Goal: Contribute content: Contribute content

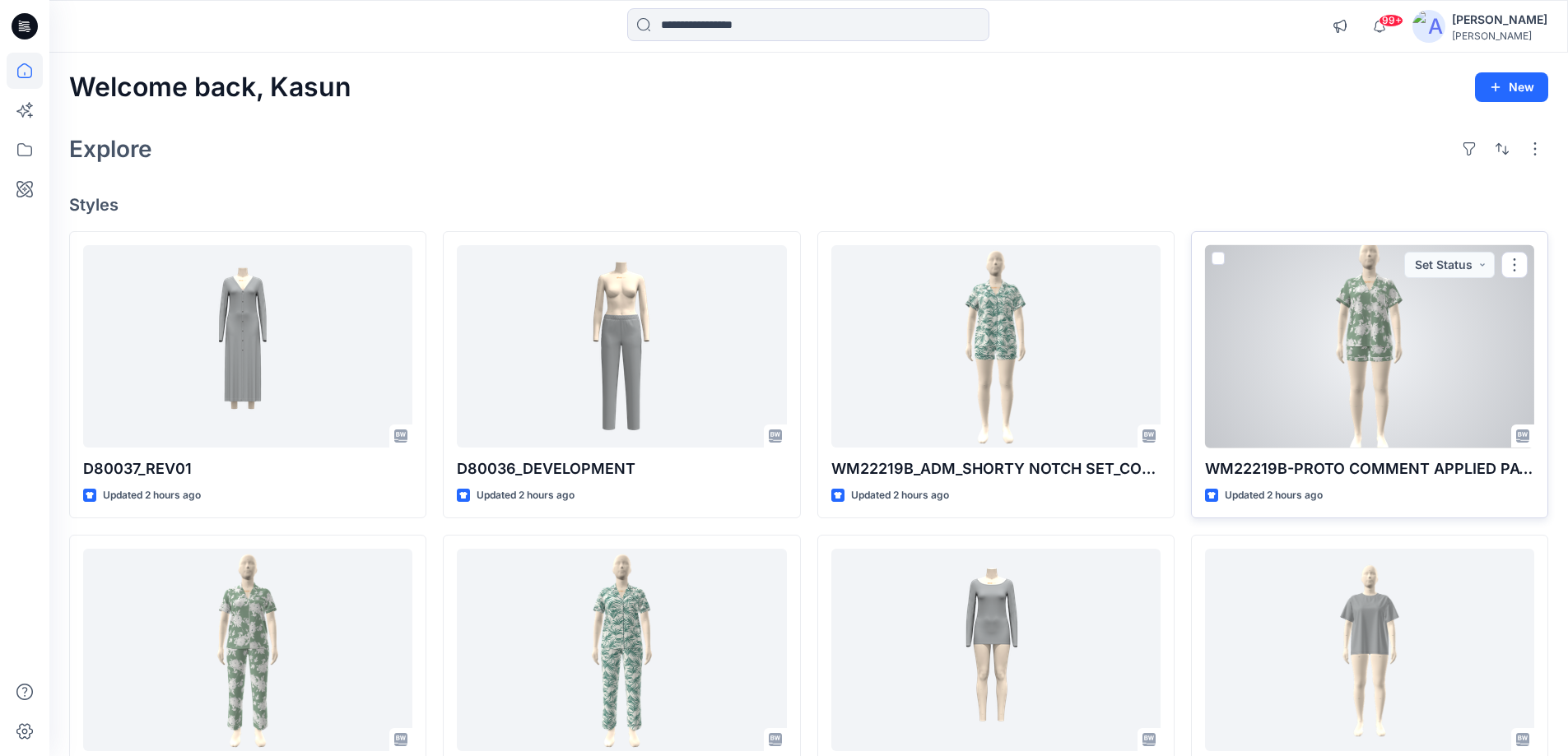
scroll to position [82, 0]
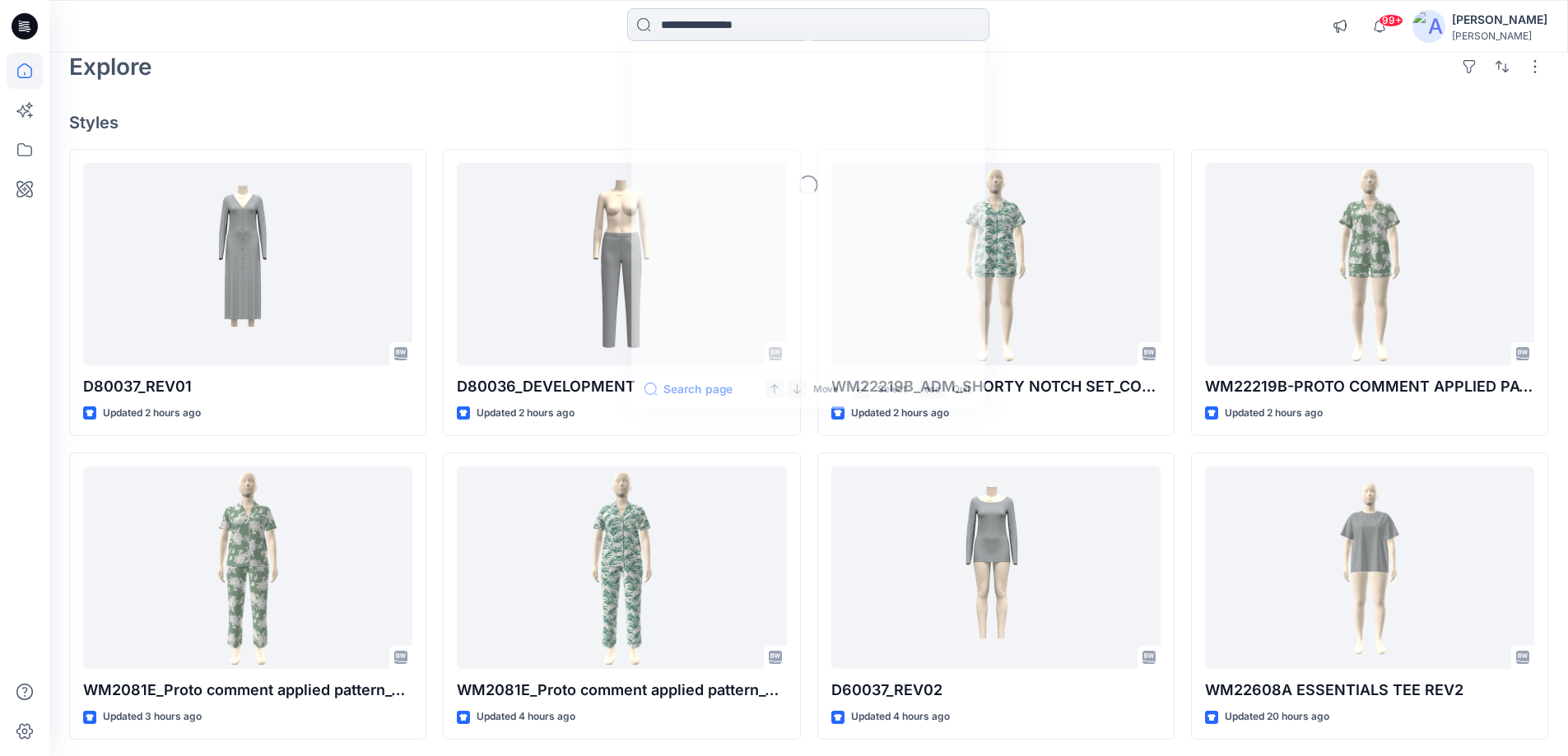
drag, startPoint x: 694, startPoint y: 8, endPoint x: 691, endPoint y: 16, distance: 8.6
click at [691, 16] on input at bounding box center [808, 24] width 362 height 33
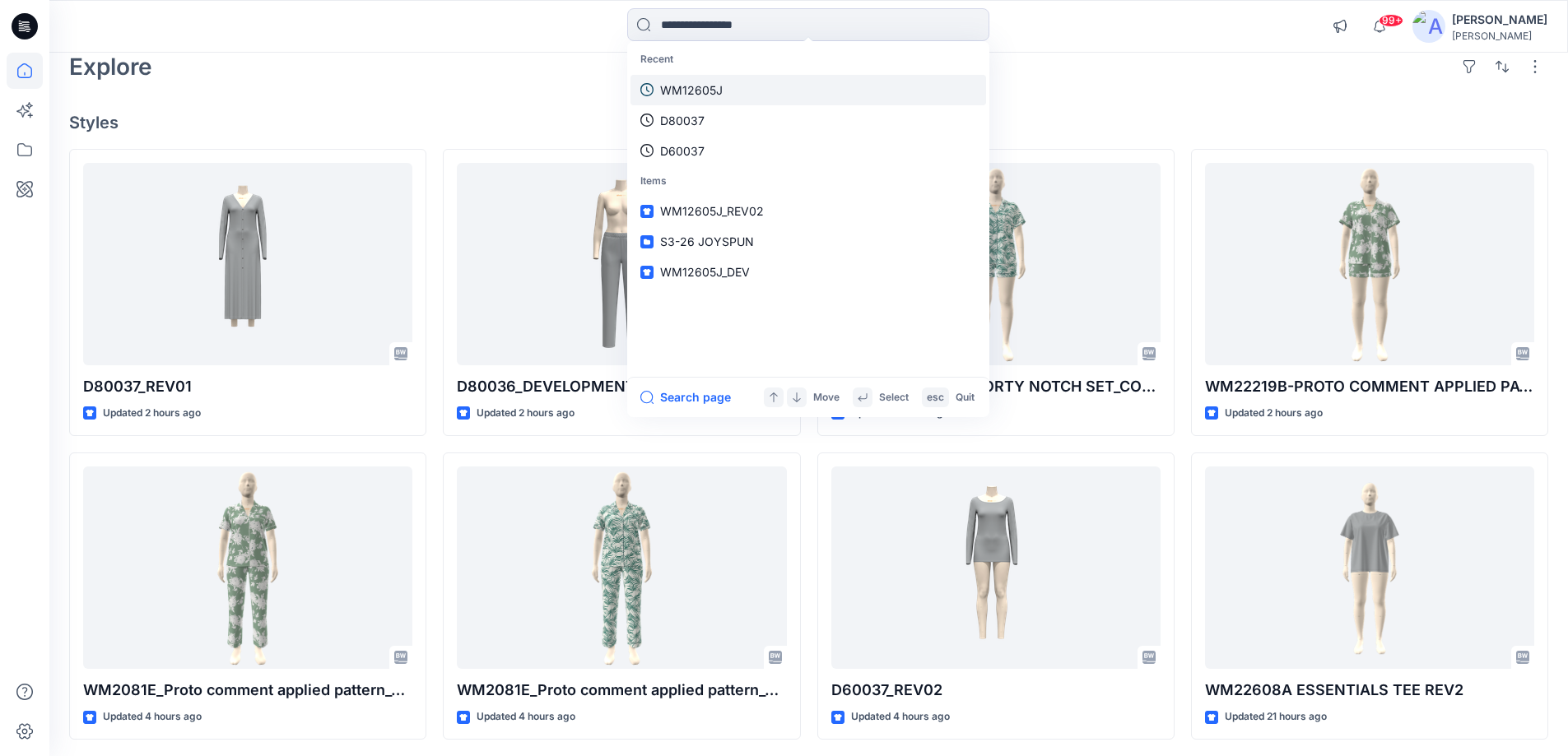
click at [723, 81] on link "WM12605J" at bounding box center [809, 90] width 356 height 30
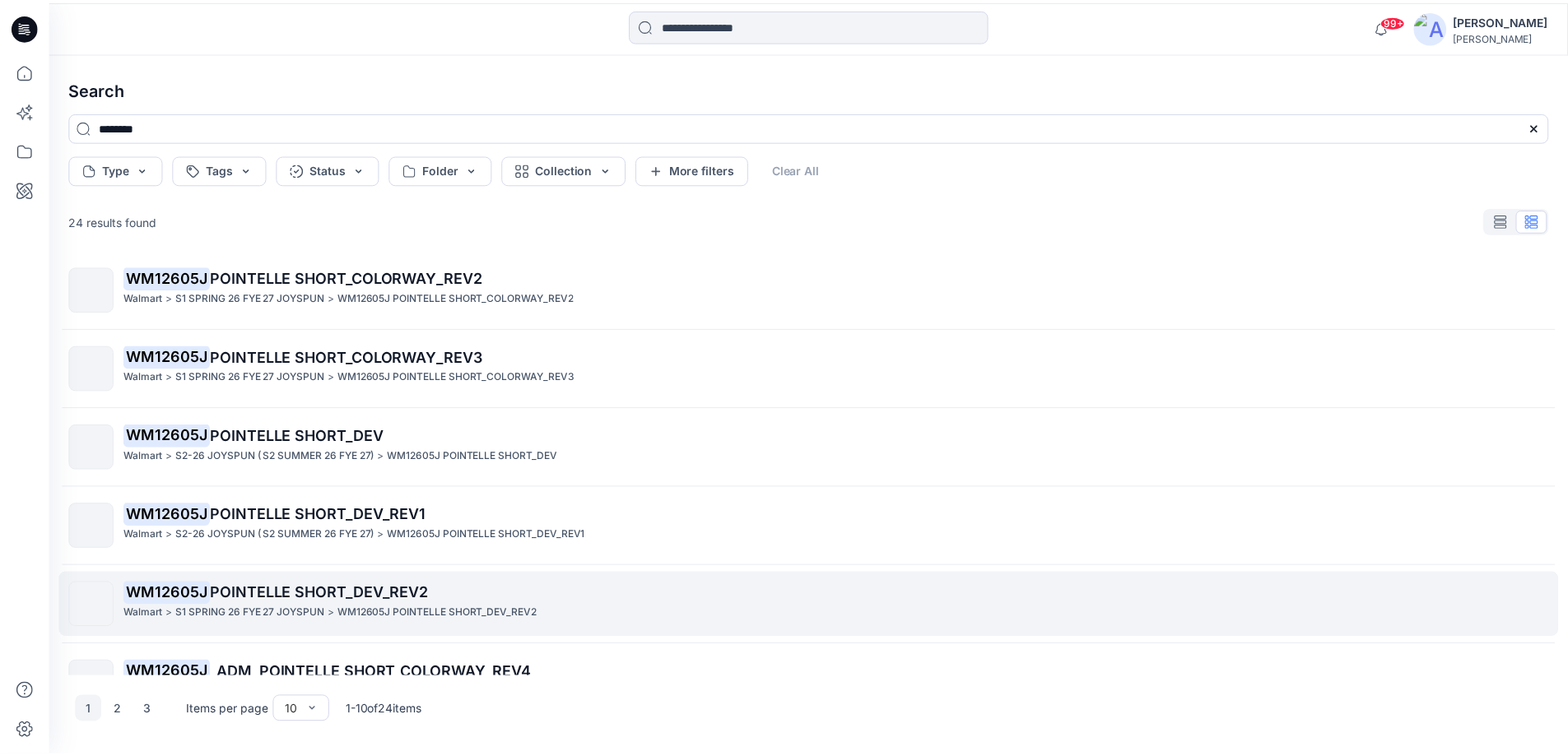
scroll to position [247, 0]
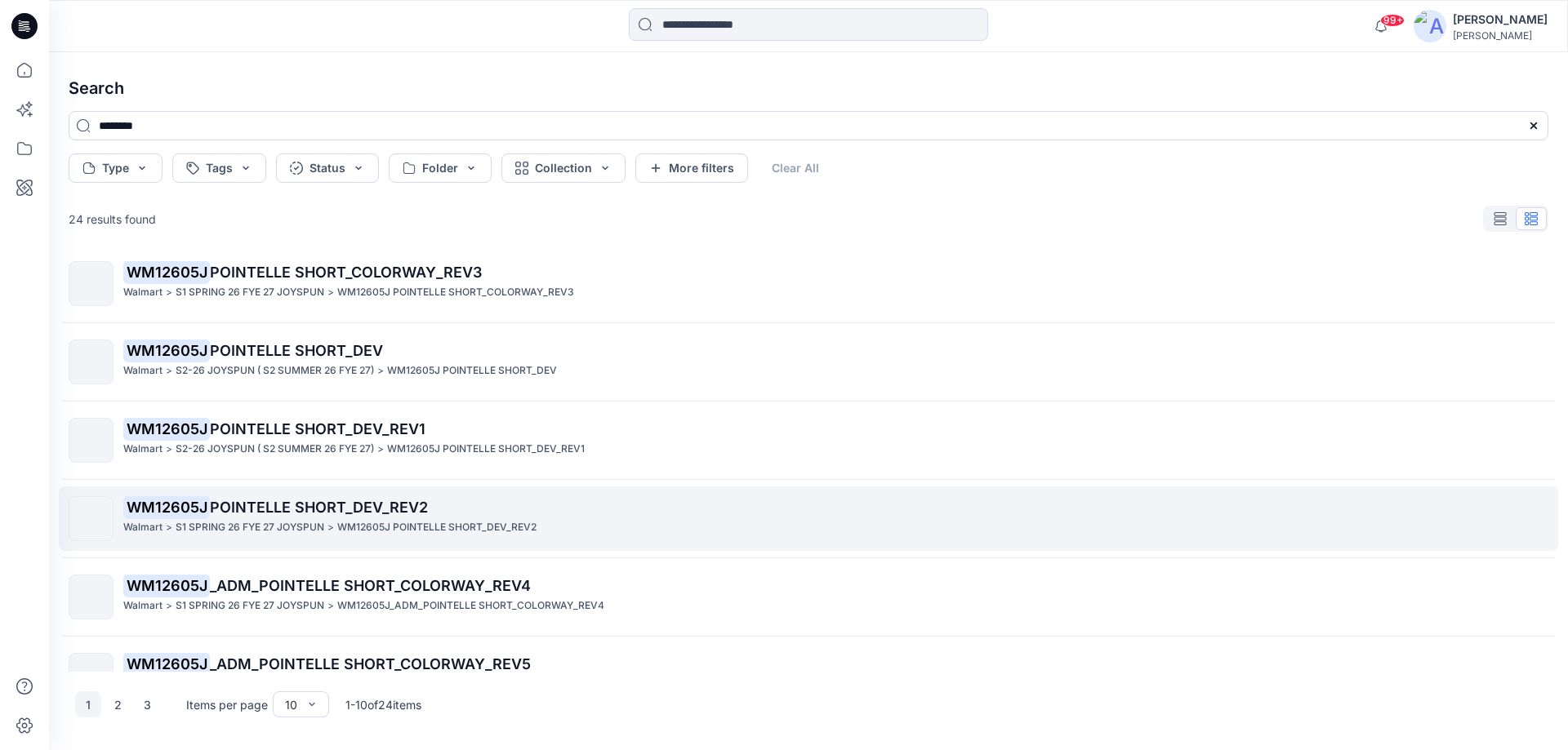
click at [402, 523] on p "WM12605J POINTELLE SHORT_DEV_REV2" at bounding box center [437, 528] width 199 height 17
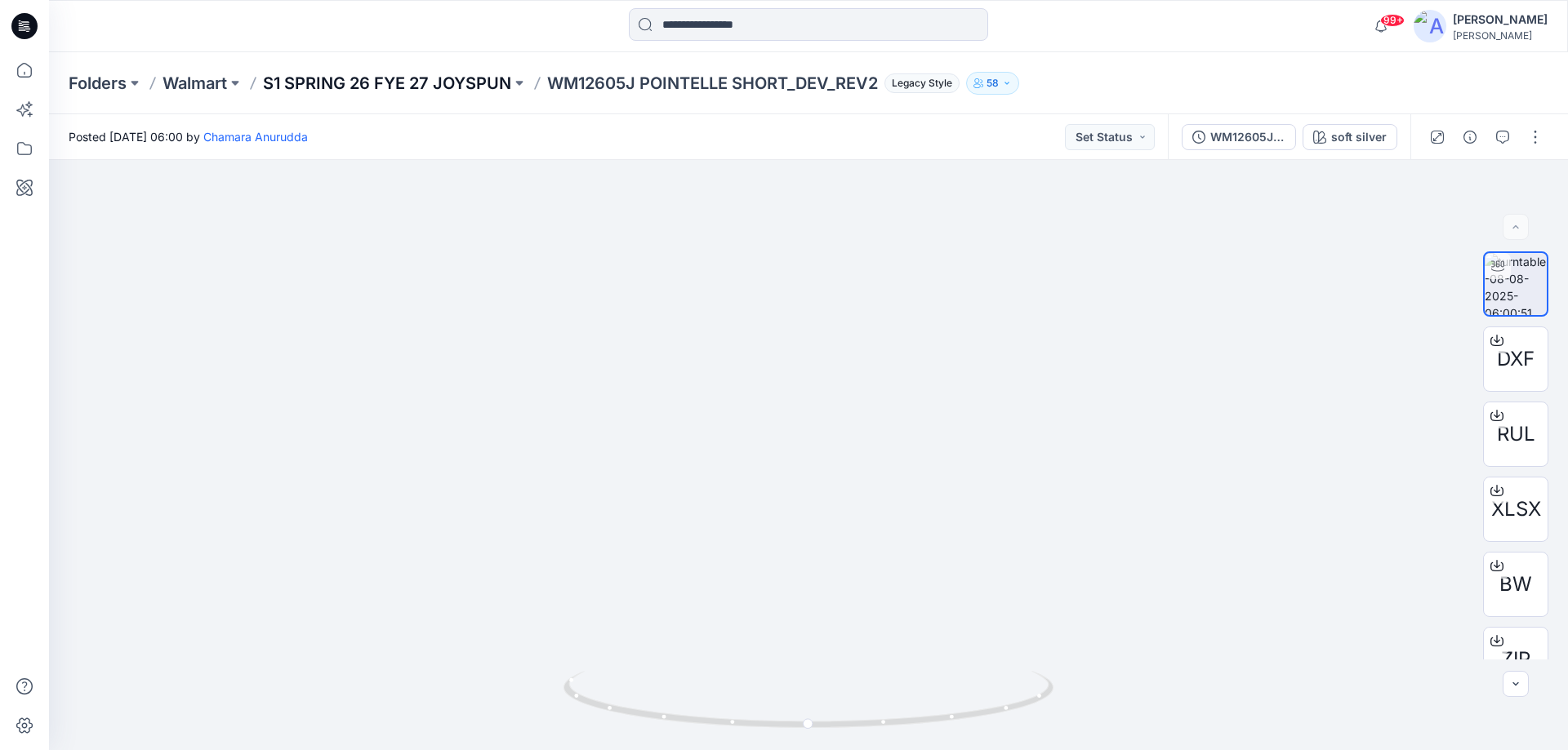
click at [435, 84] on p "S1 SPRING 26 FYE 27 JOYSPUN" at bounding box center [387, 82] width 248 height 23
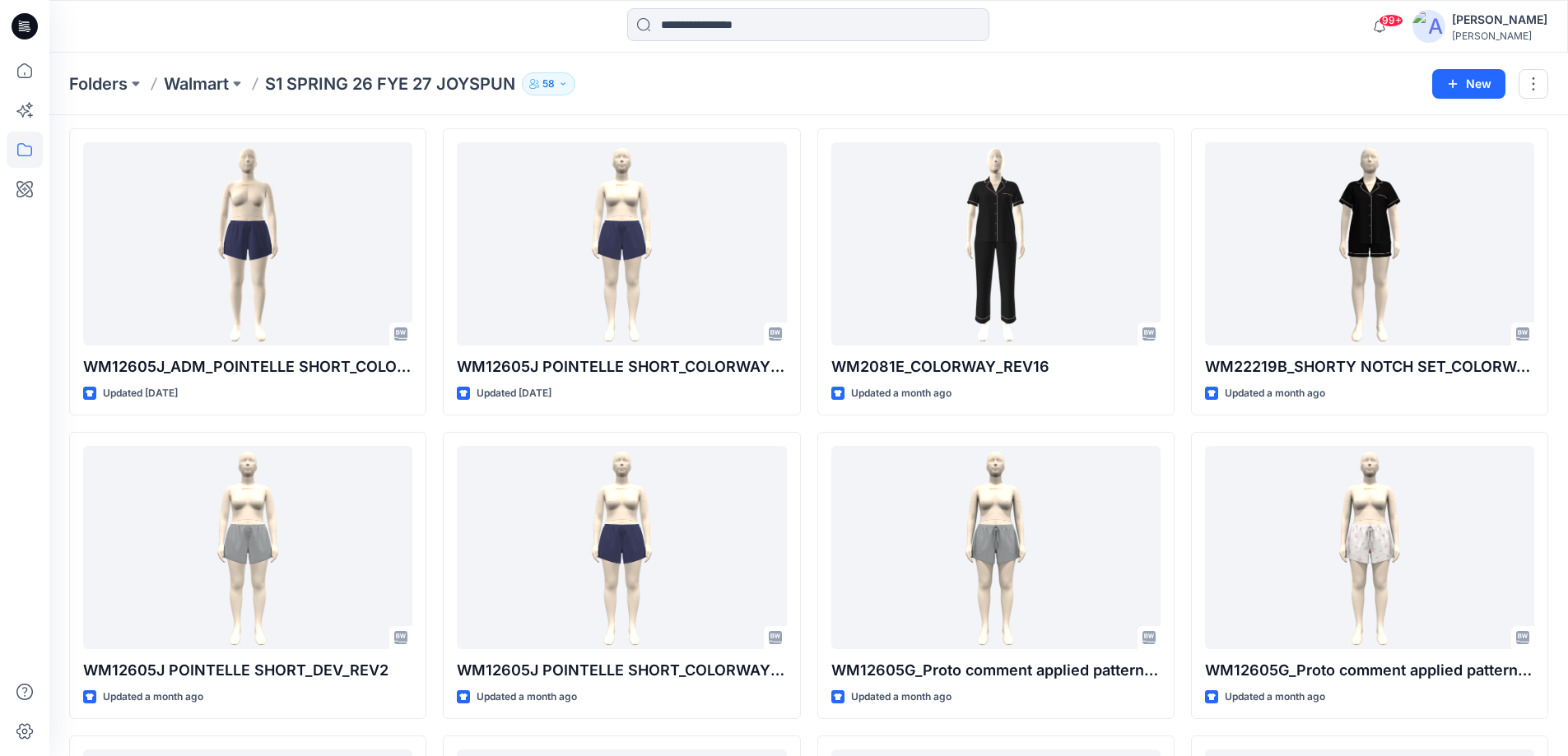
scroll to position [165, 0]
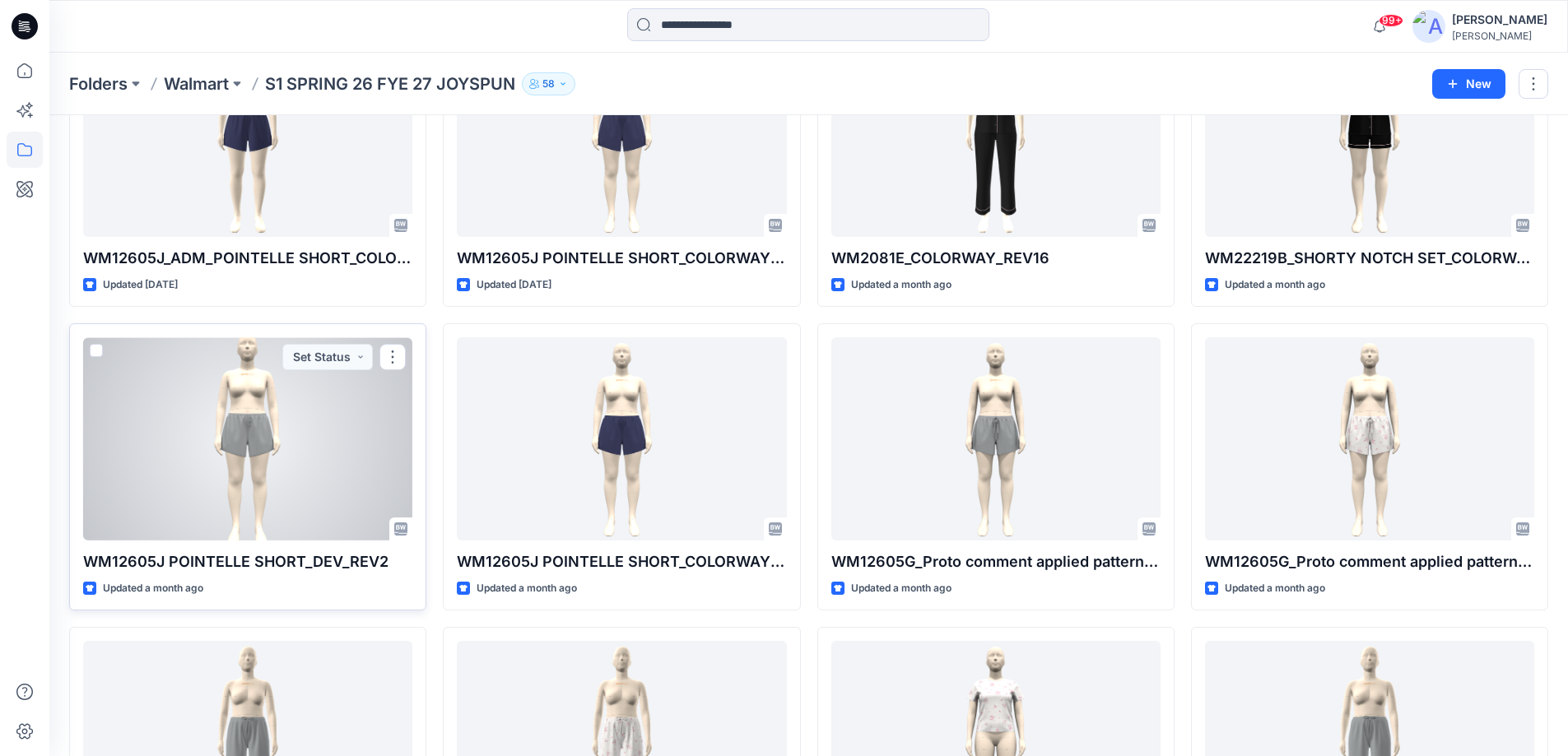
click at [313, 454] on div at bounding box center [247, 438] width 329 height 203
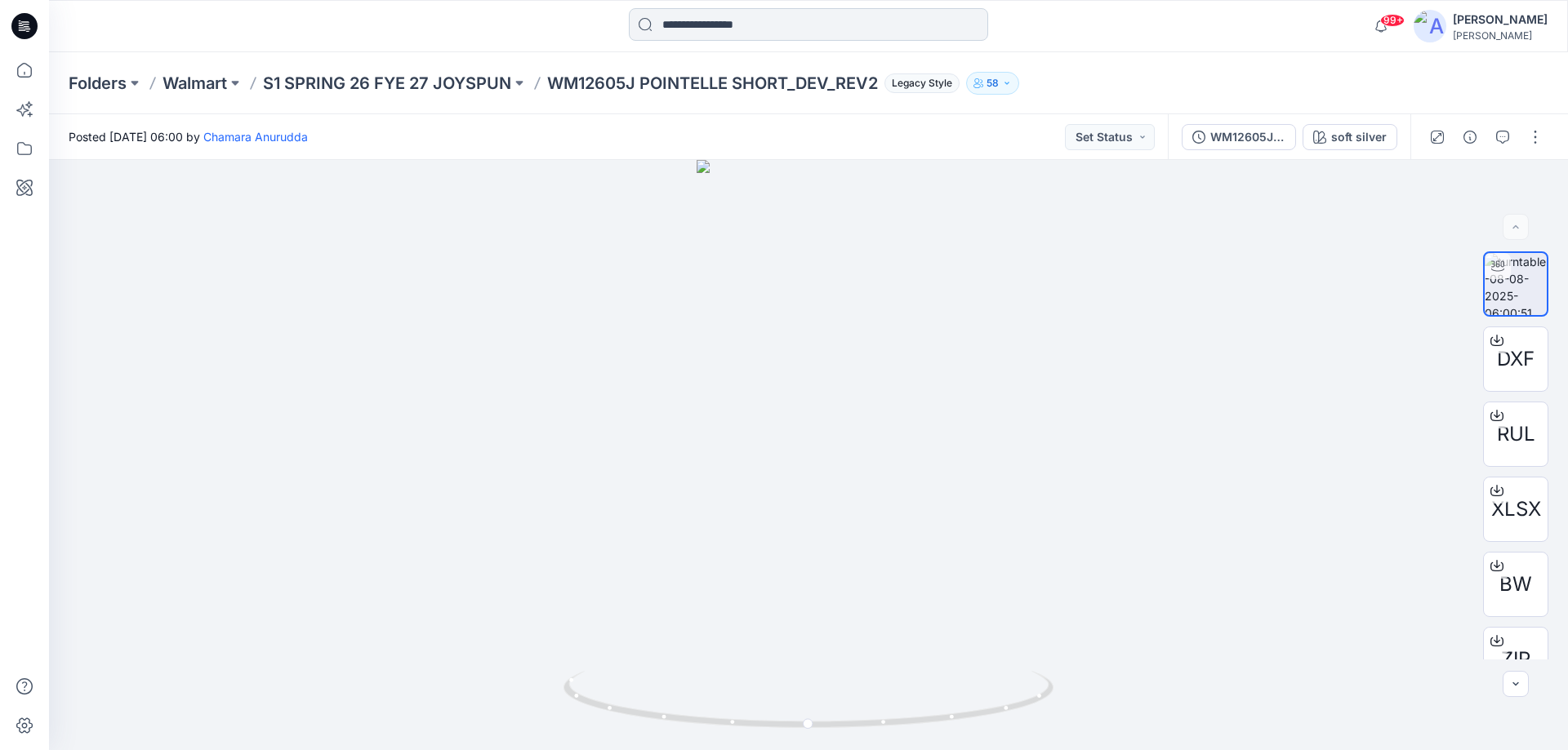
click at [677, 16] on input at bounding box center [809, 24] width 359 height 33
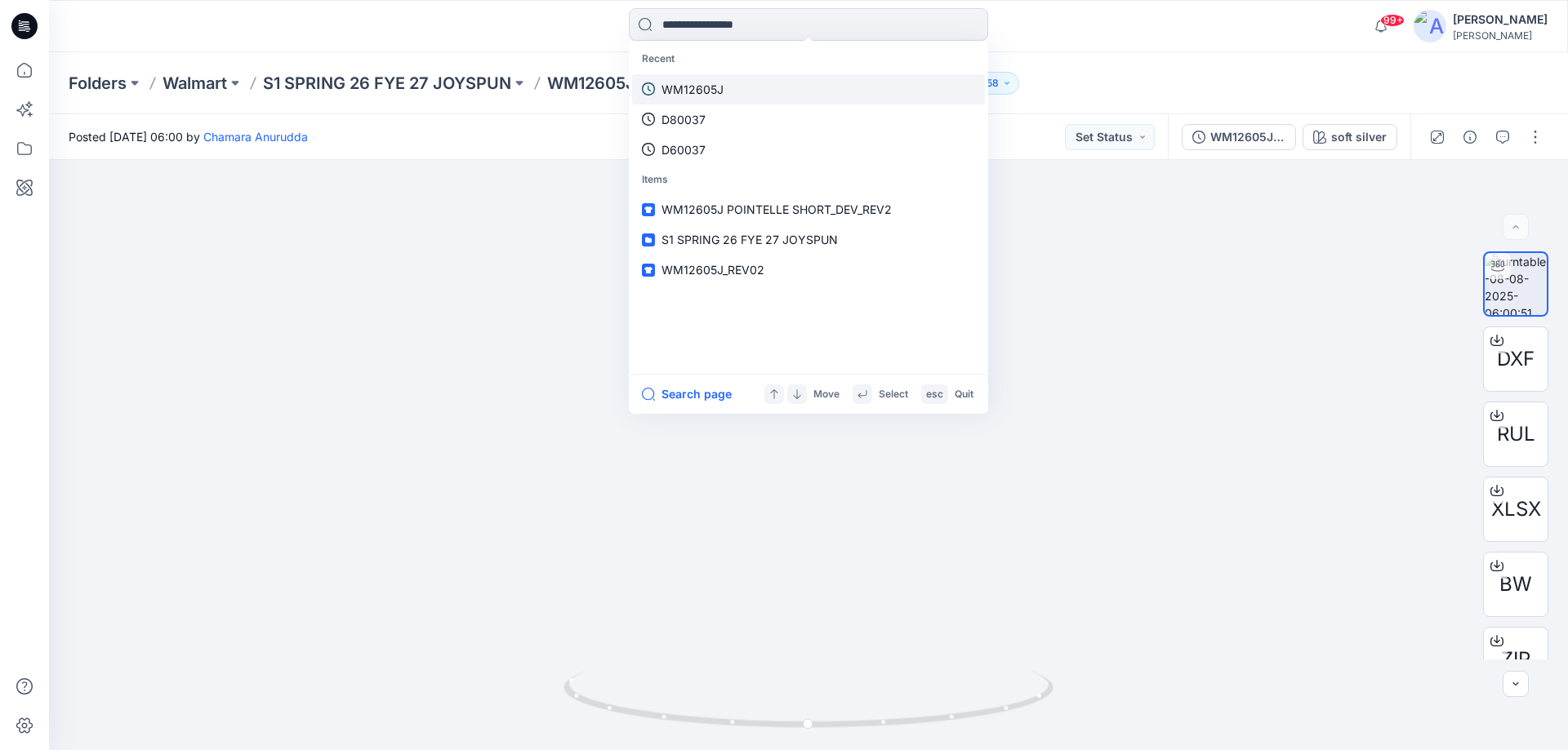
click at [705, 94] on p "WM12605J" at bounding box center [693, 88] width 63 height 17
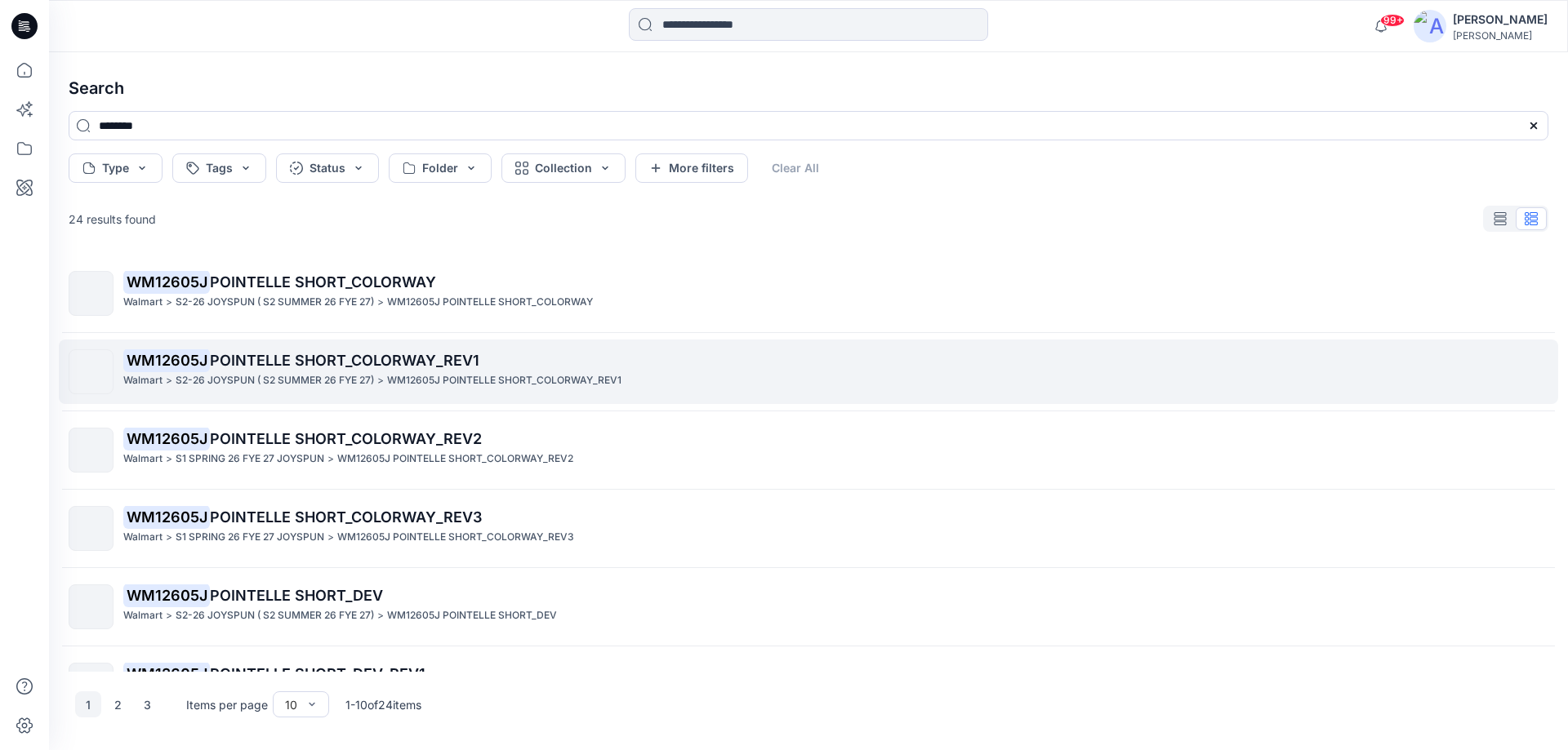
click at [320, 360] on span "POINTELLE SHORT_COLORWAY_REV1" at bounding box center [345, 360] width 270 height 17
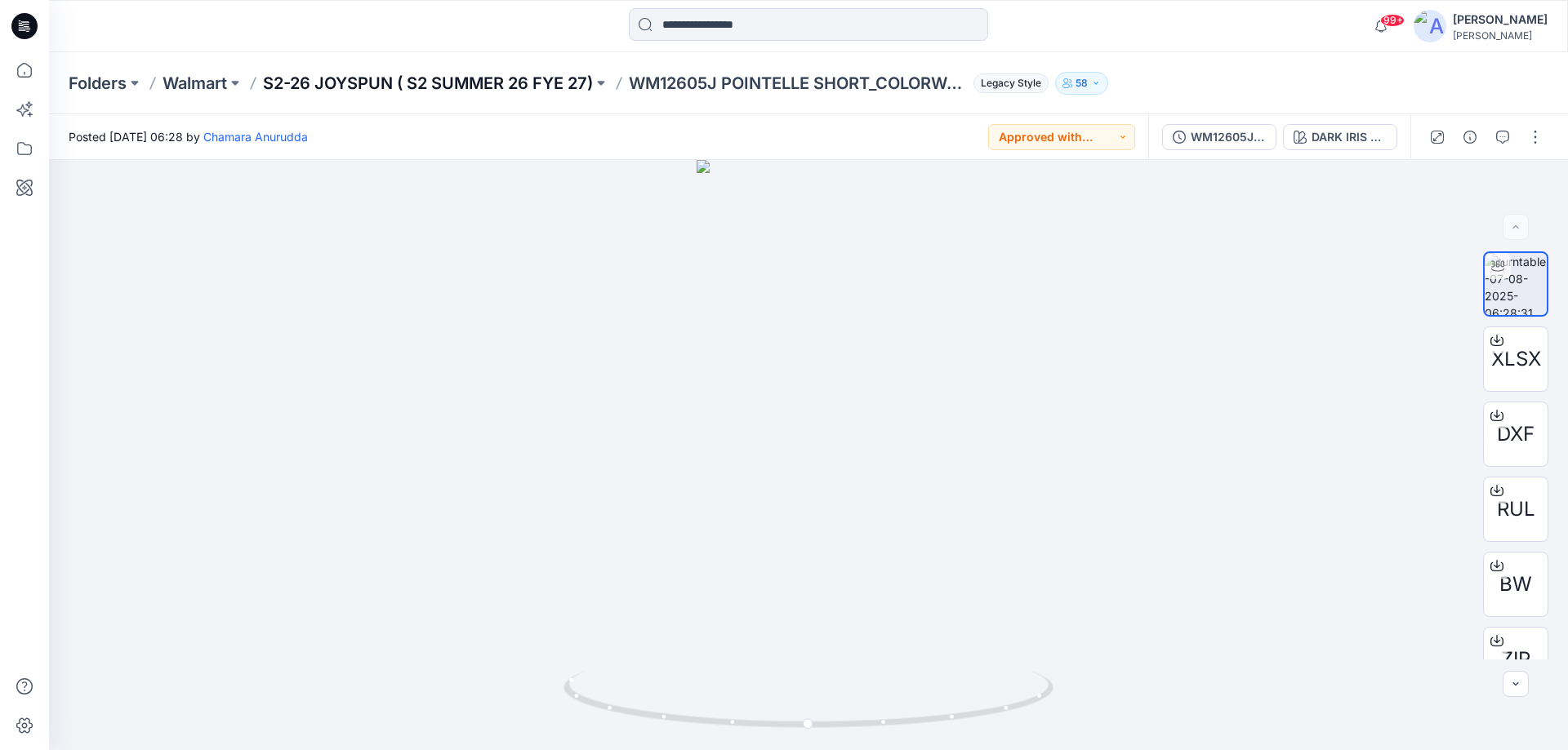
click at [443, 80] on p "S2-26 JOYSPUN ( S2 SUMMER 26 FYE 27)" at bounding box center [428, 82] width 330 height 23
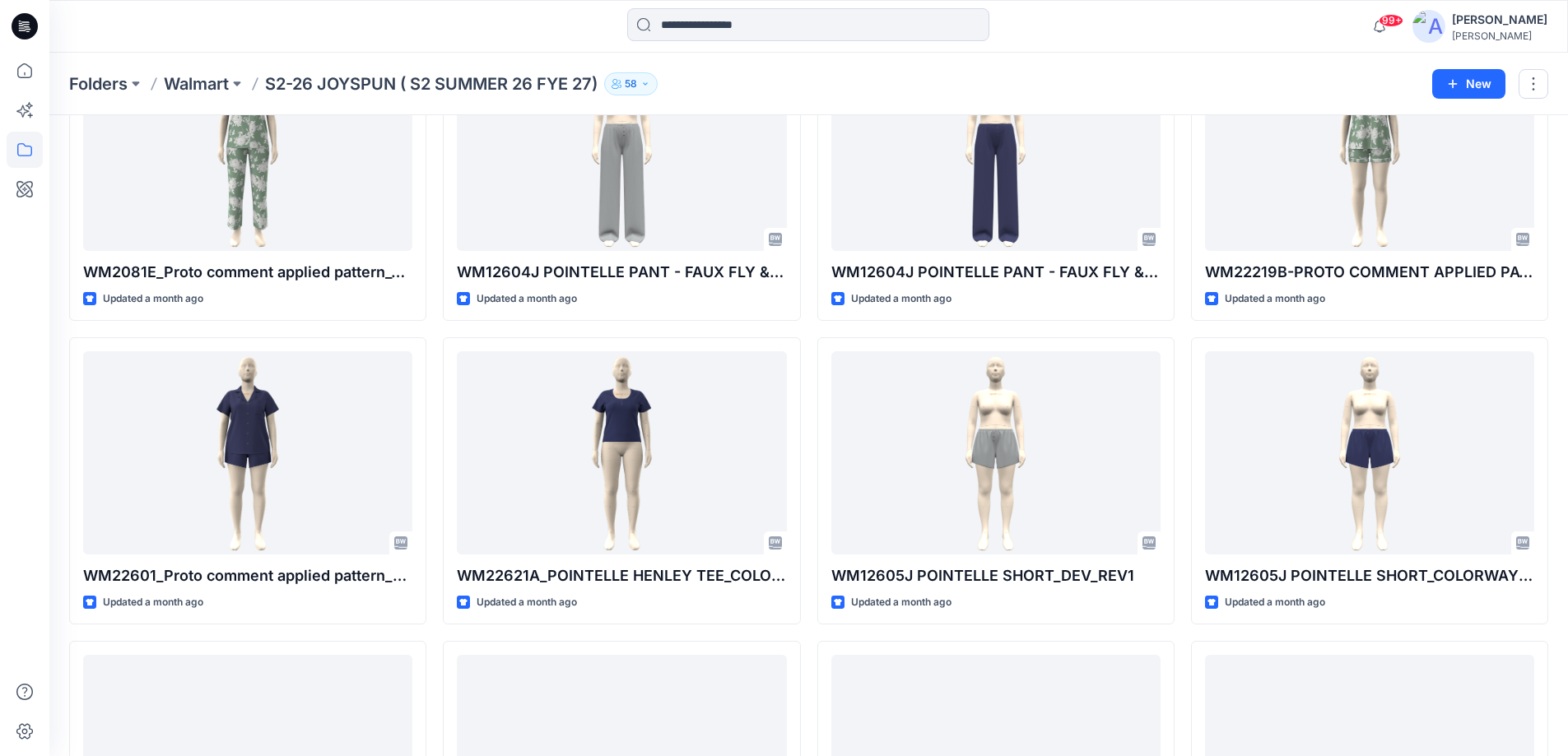
scroll to position [3219, 0]
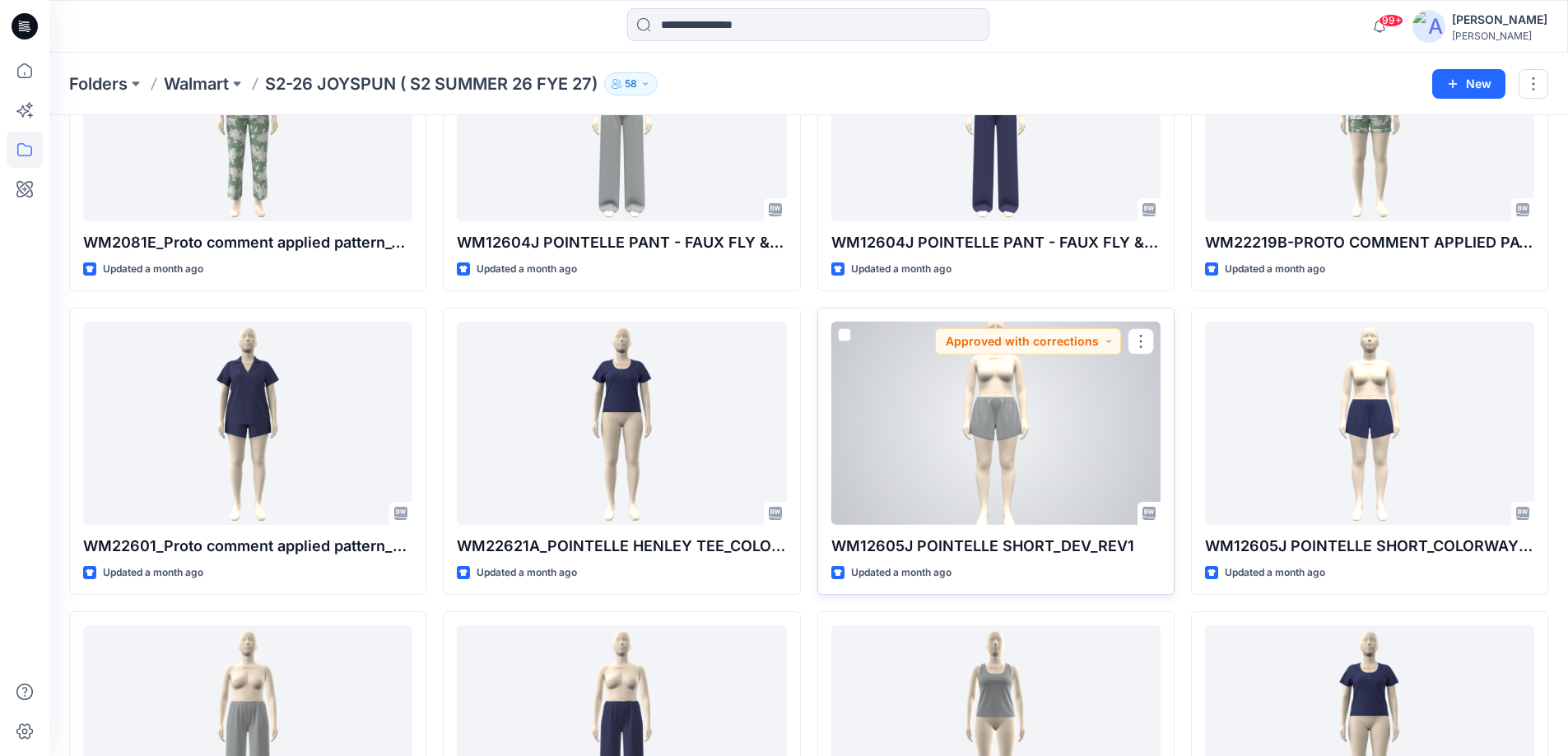
click at [1050, 434] on div at bounding box center [995, 423] width 329 height 203
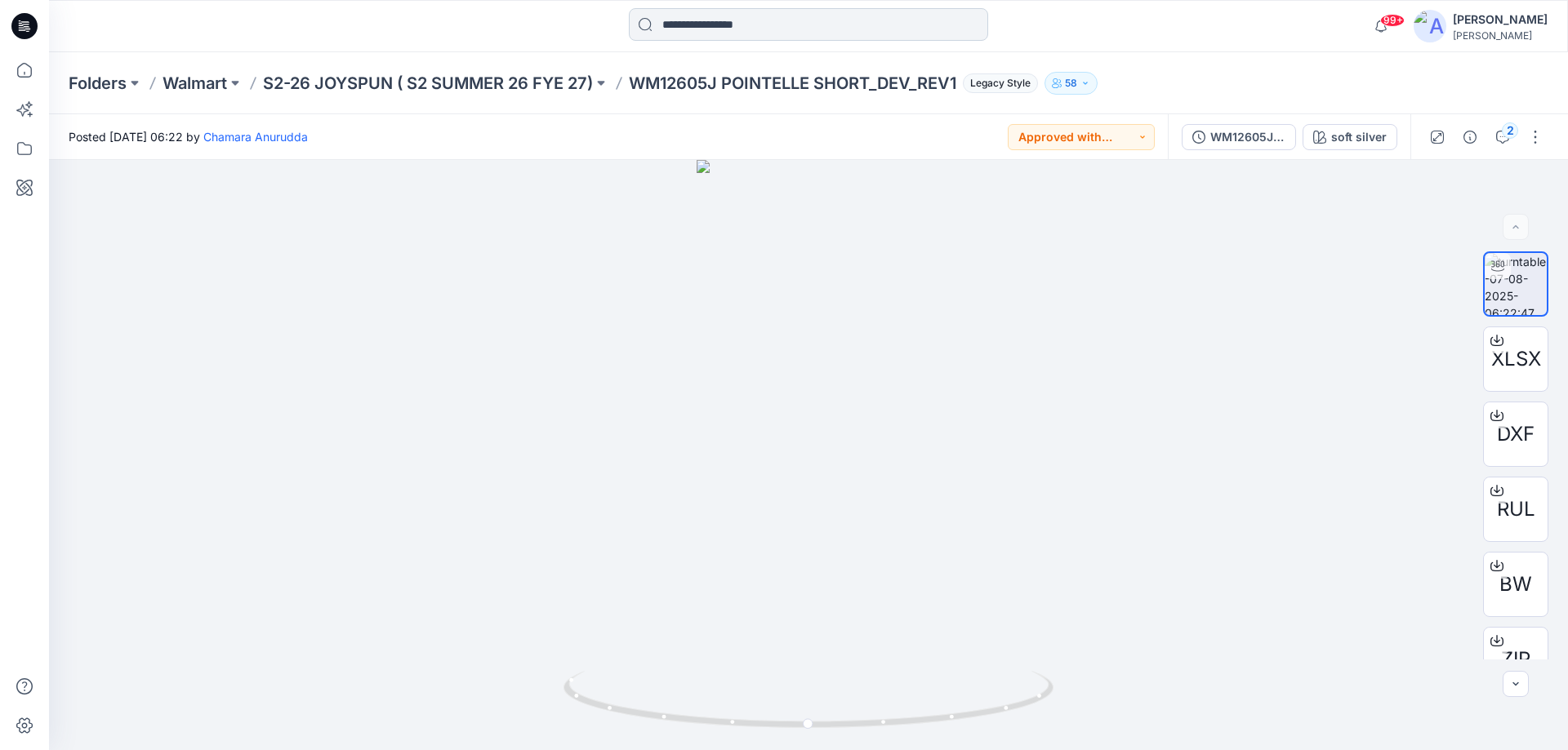
click at [699, 32] on input at bounding box center [809, 24] width 359 height 33
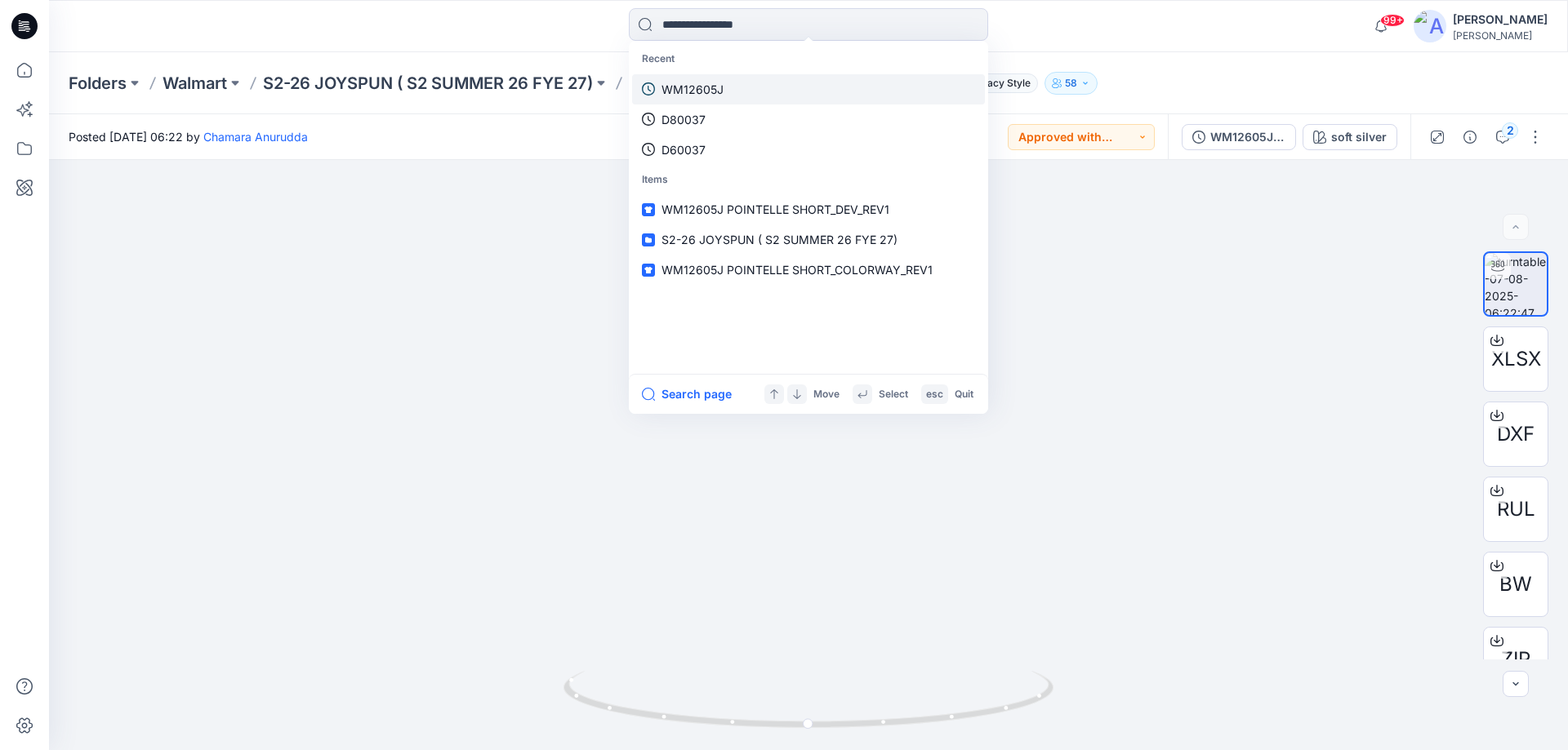
click at [718, 87] on p "WM12605J" at bounding box center [693, 88] width 63 height 17
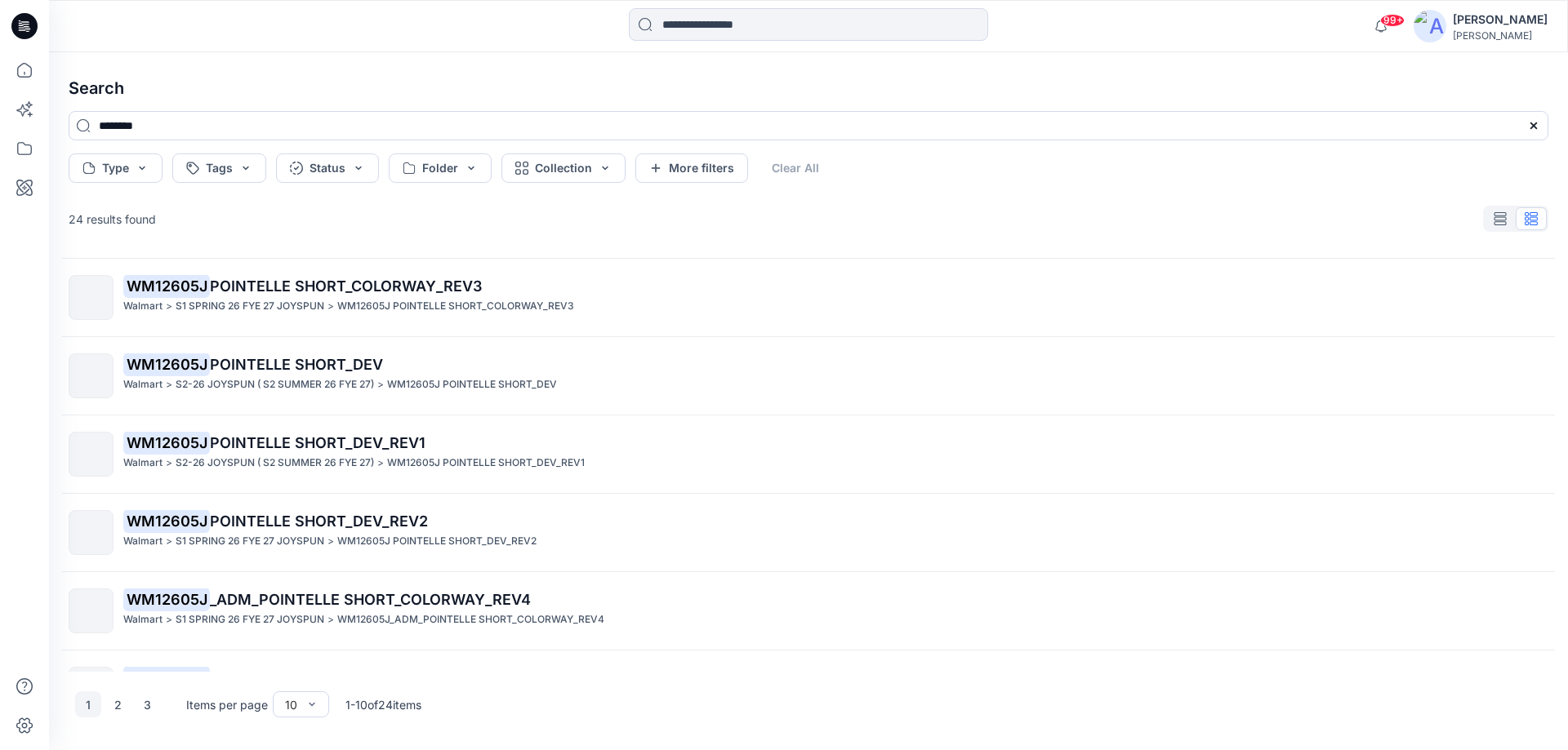
scroll to position [203, 0]
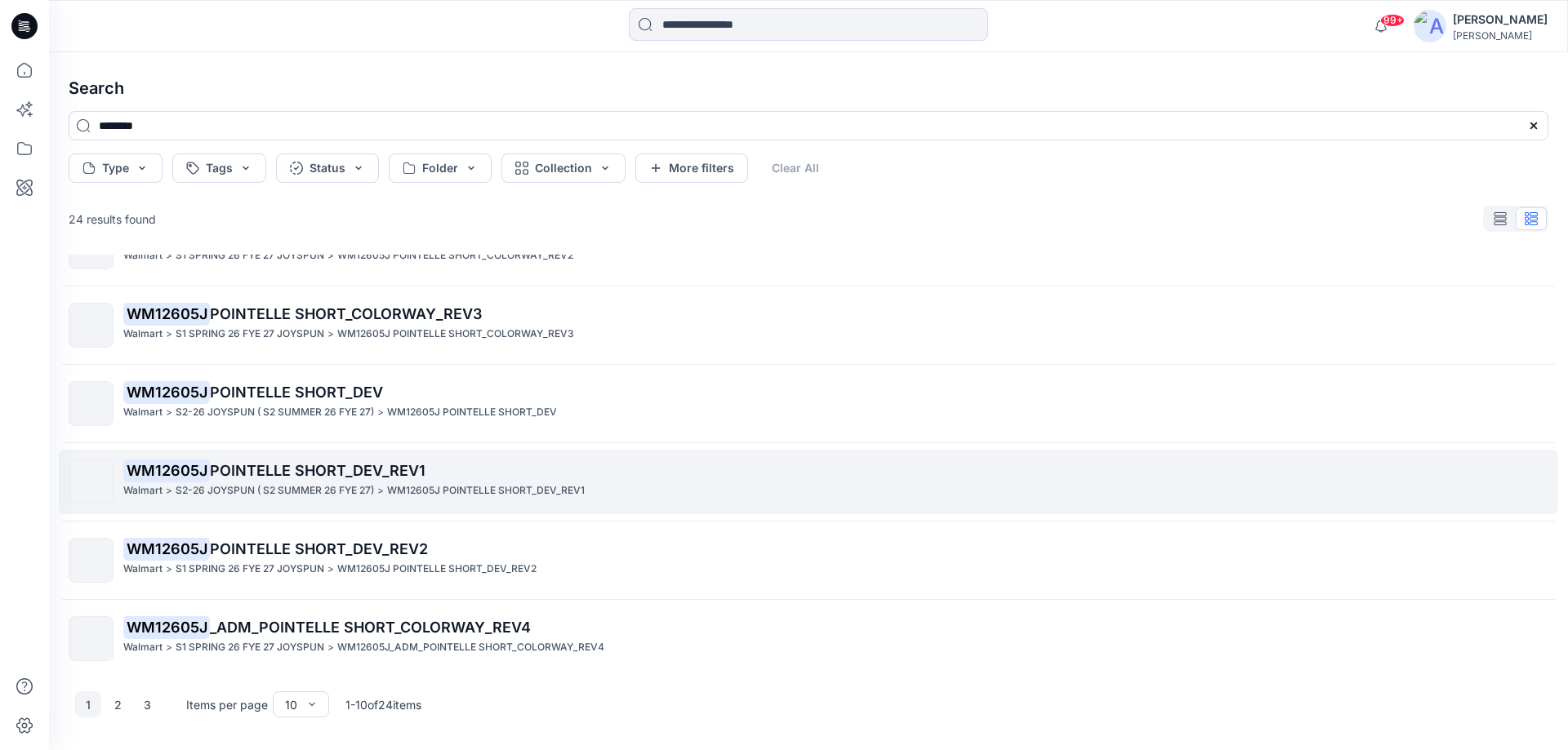
click at [336, 487] on p "S2-26 JOYSPUN ( S2 SUMMER 26 FYE 27)" at bounding box center [275, 490] width 198 height 17
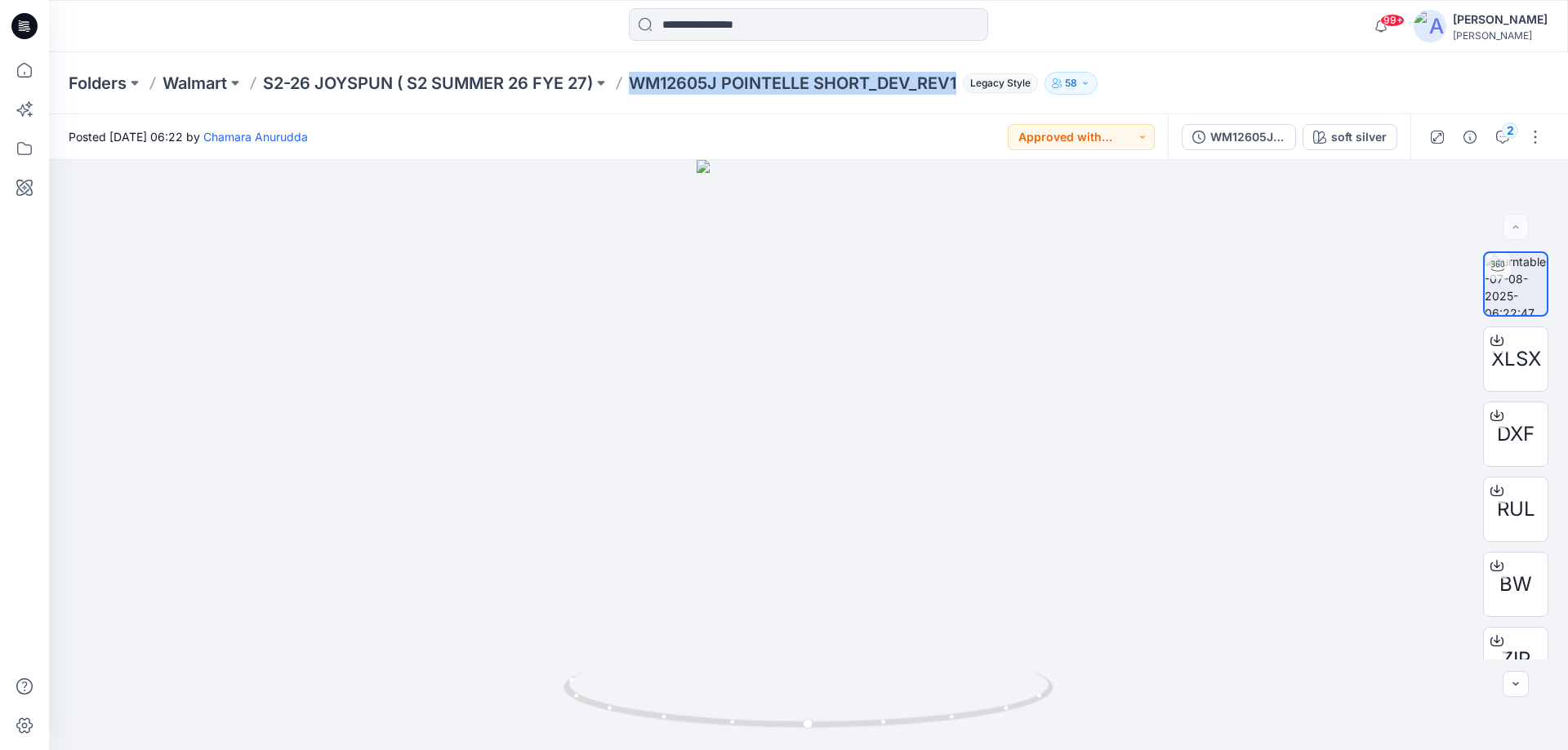
drag, startPoint x: 636, startPoint y: 85, endPoint x: 970, endPoint y: 108, distance: 334.8
click at [970, 108] on div "Folders Walmart S2-26 JOYSPUN ( S2 SUMMER 26 FYE 27) WM12605J POINTELLE SHORT_D…" at bounding box center [808, 83] width 1519 height 62
copy p "WM12605J POINTELLE SHORT_DEV_REV1"
click at [403, 86] on p "S2-26 JOYSPUN ( S2 SUMMER 26 FYE 27)" at bounding box center [428, 82] width 330 height 23
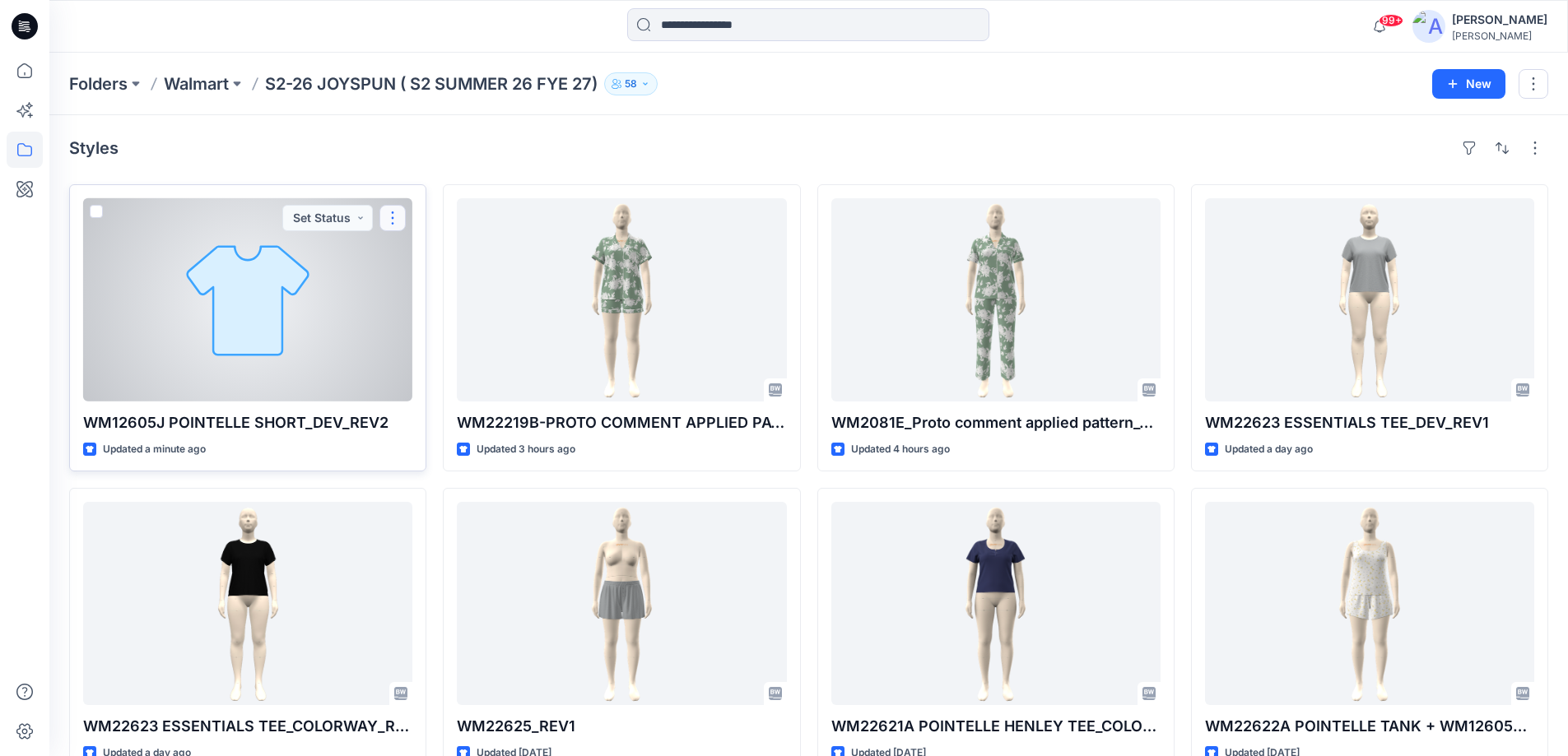
click at [389, 223] on button "button" at bounding box center [392, 218] width 26 height 26
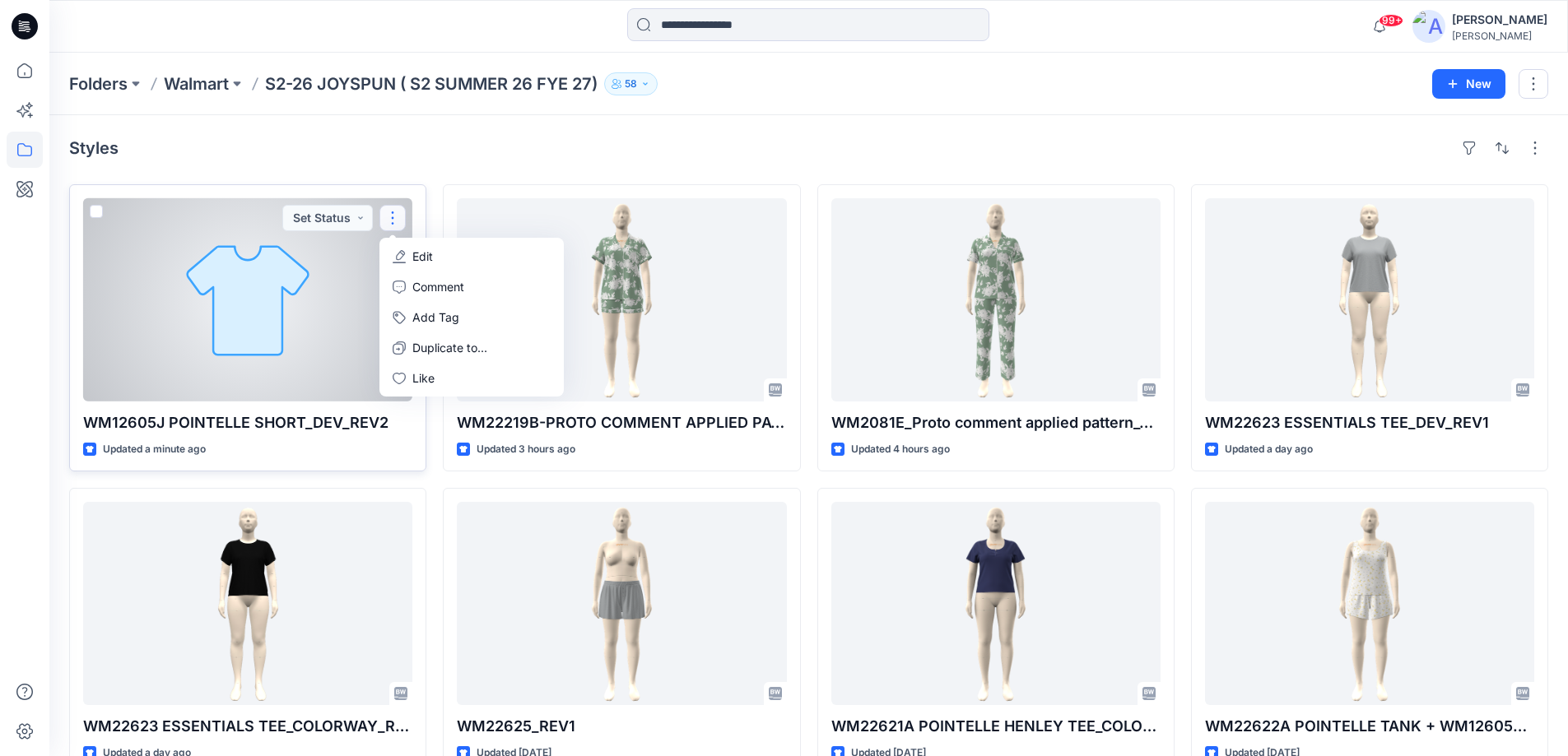
click at [405, 250] on icon "button" at bounding box center [399, 256] width 13 height 13
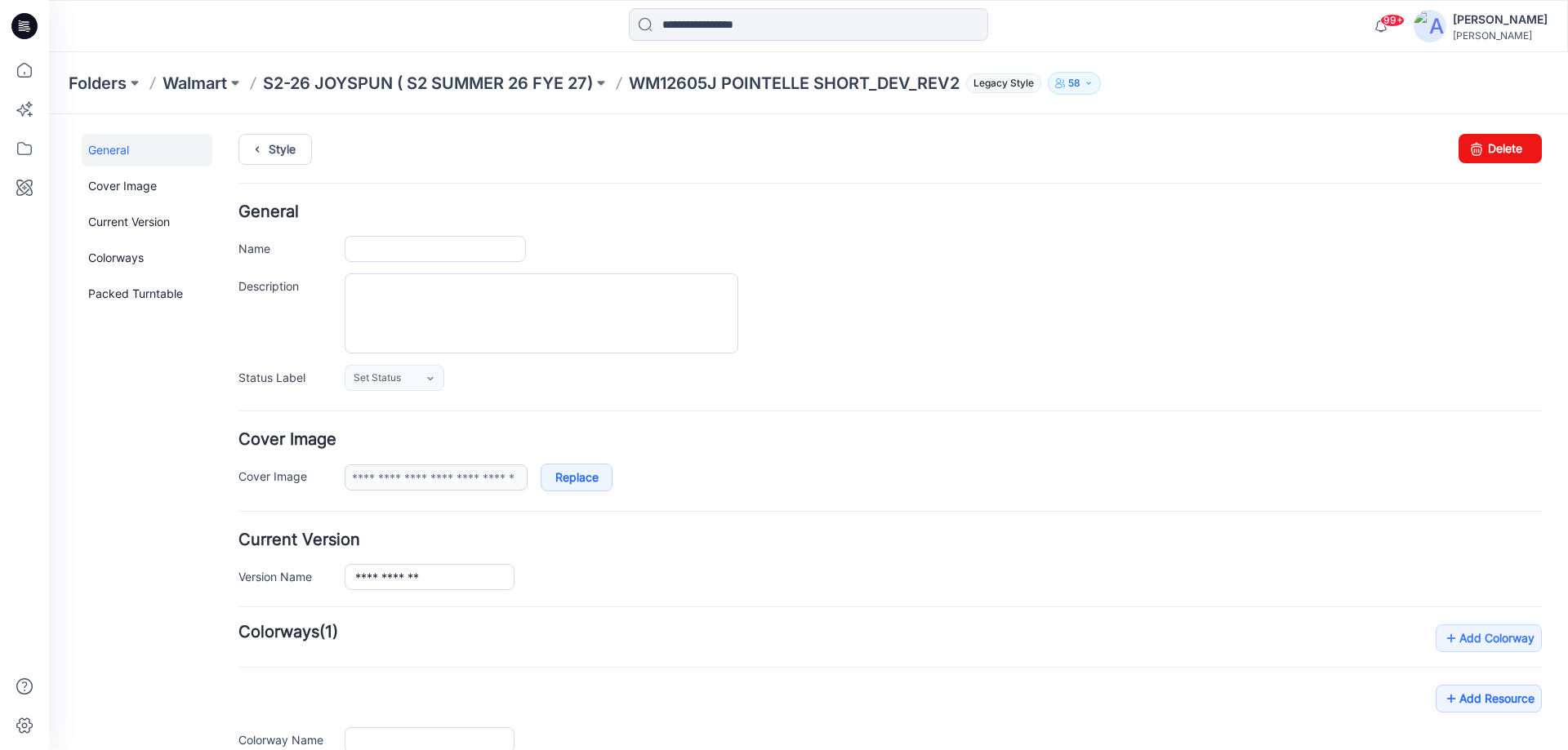
type input "**********"
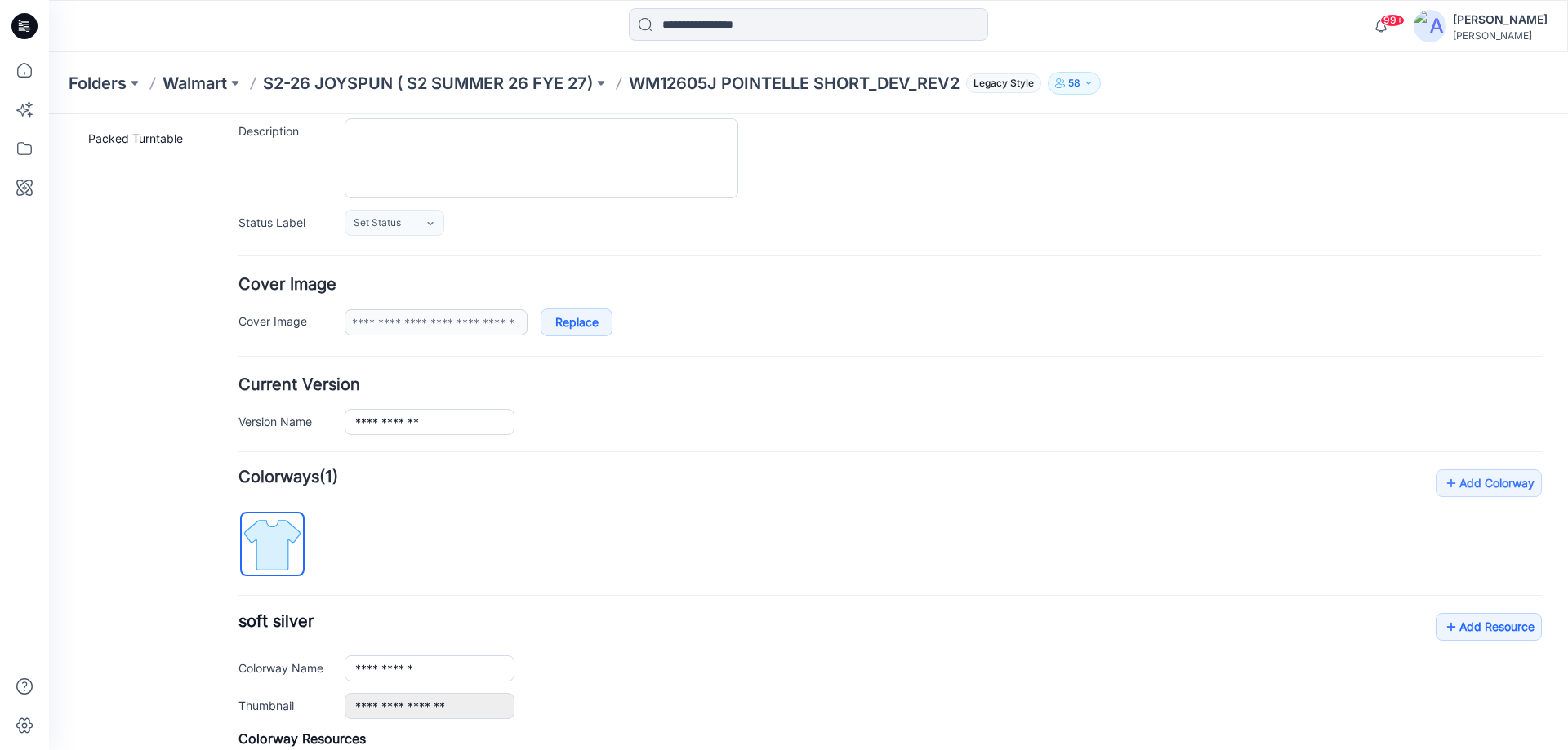
scroll to position [393, 0]
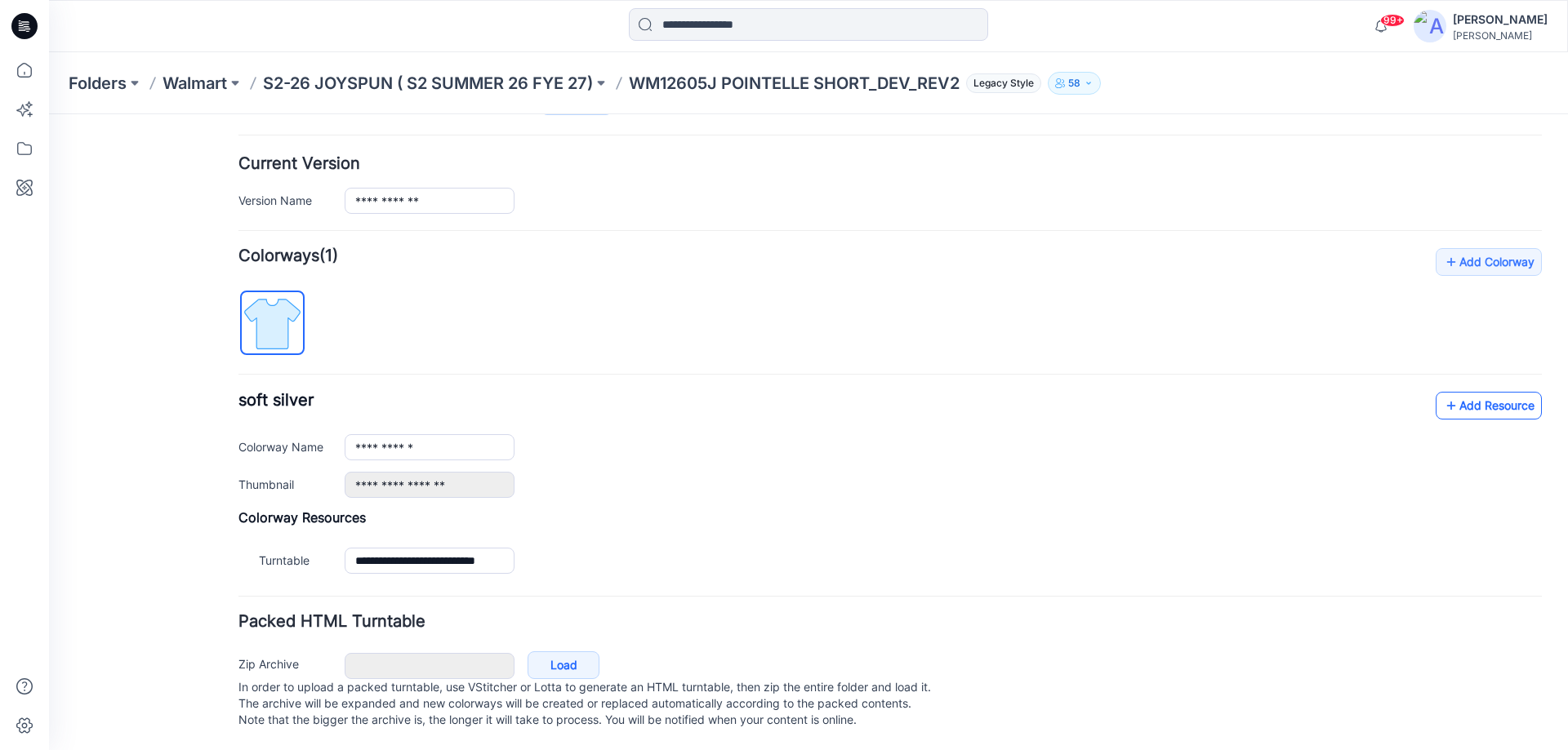
click at [1481, 398] on link "Add Resource" at bounding box center [1489, 406] width 106 height 28
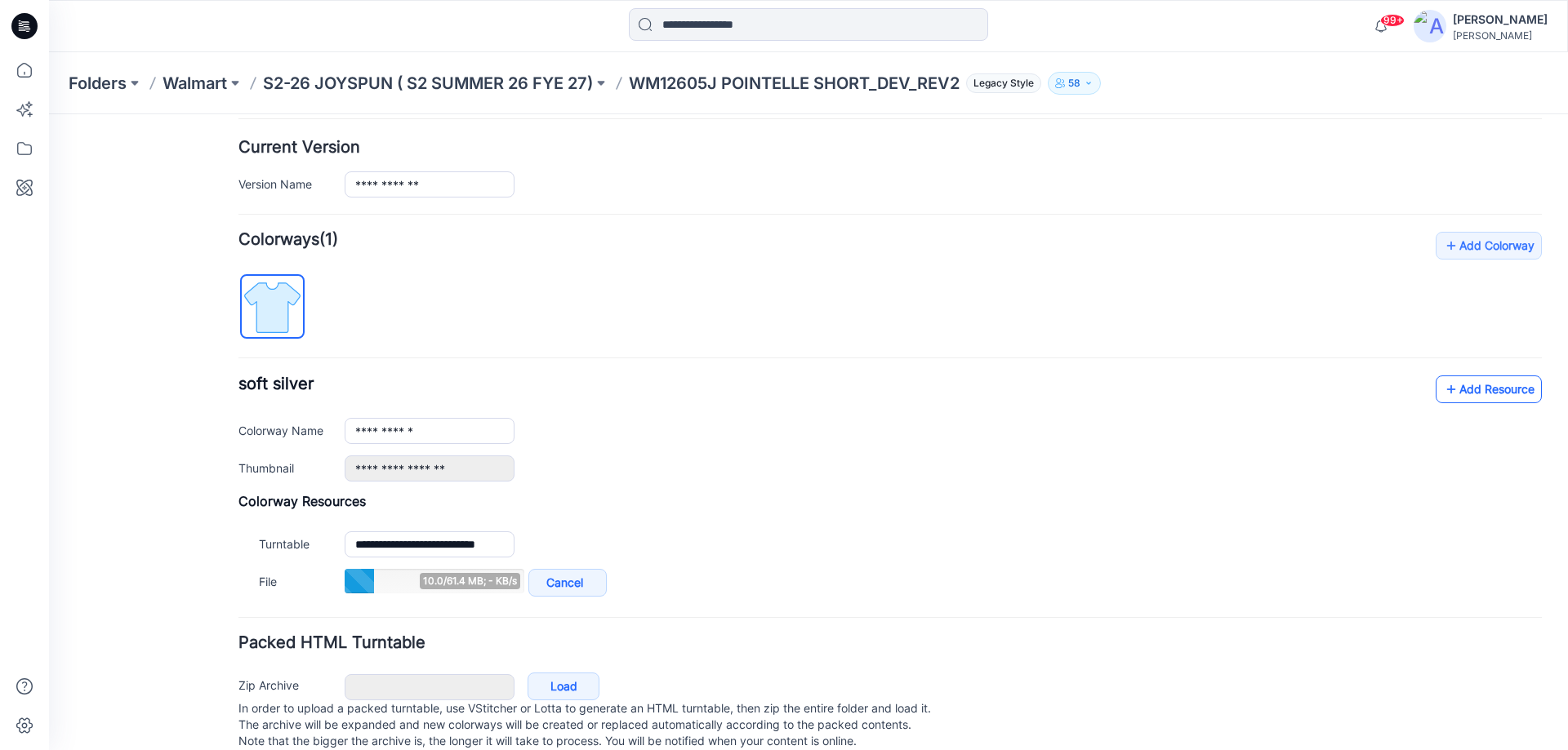
click at [1458, 395] on link "Add Resource" at bounding box center [1489, 390] width 106 height 28
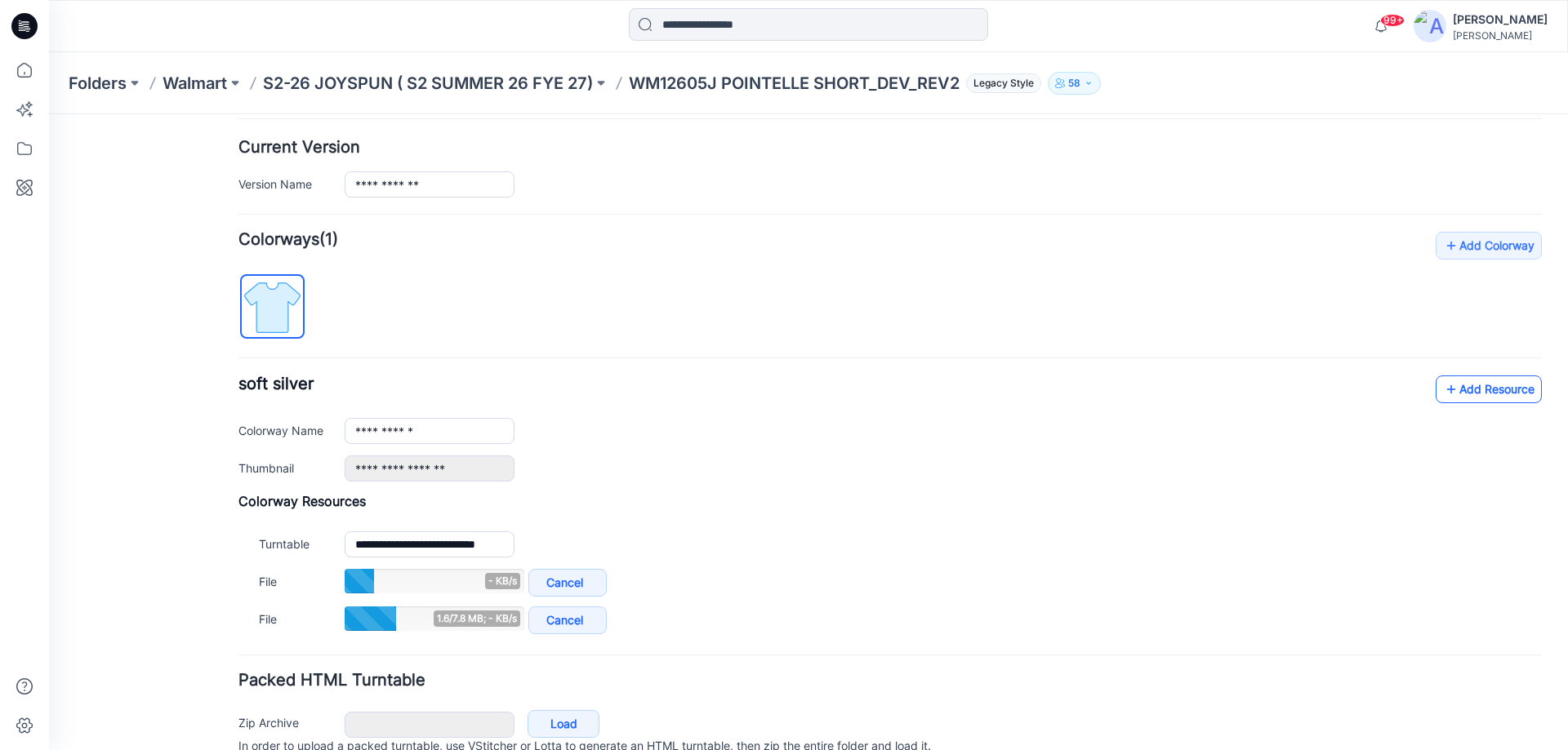
click at [1448, 392] on link "Add Resource" at bounding box center [1489, 390] width 106 height 28
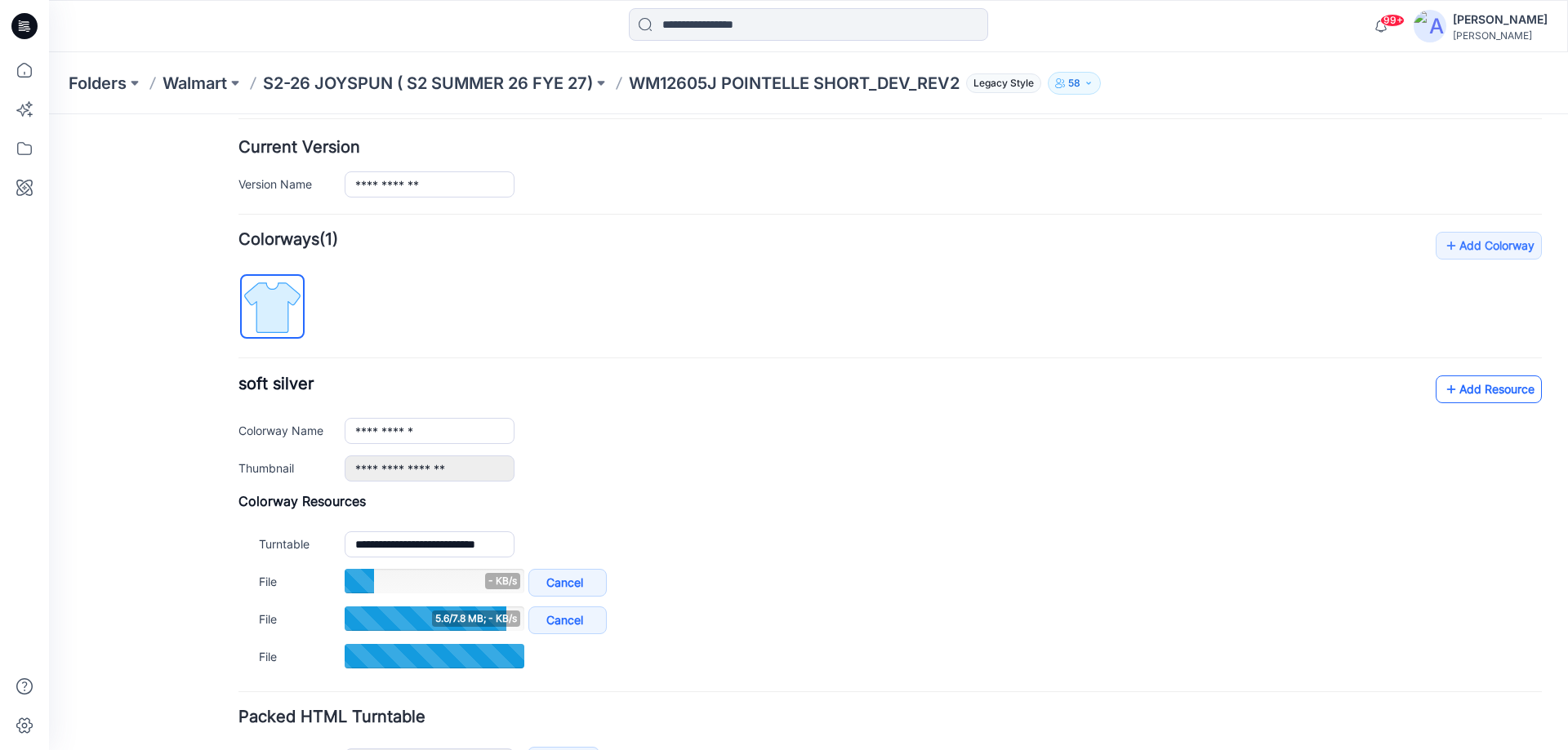
click at [1467, 392] on link "Add Resource" at bounding box center [1489, 390] width 106 height 28
click at [1460, 392] on link "Add Resource" at bounding box center [1489, 390] width 106 height 28
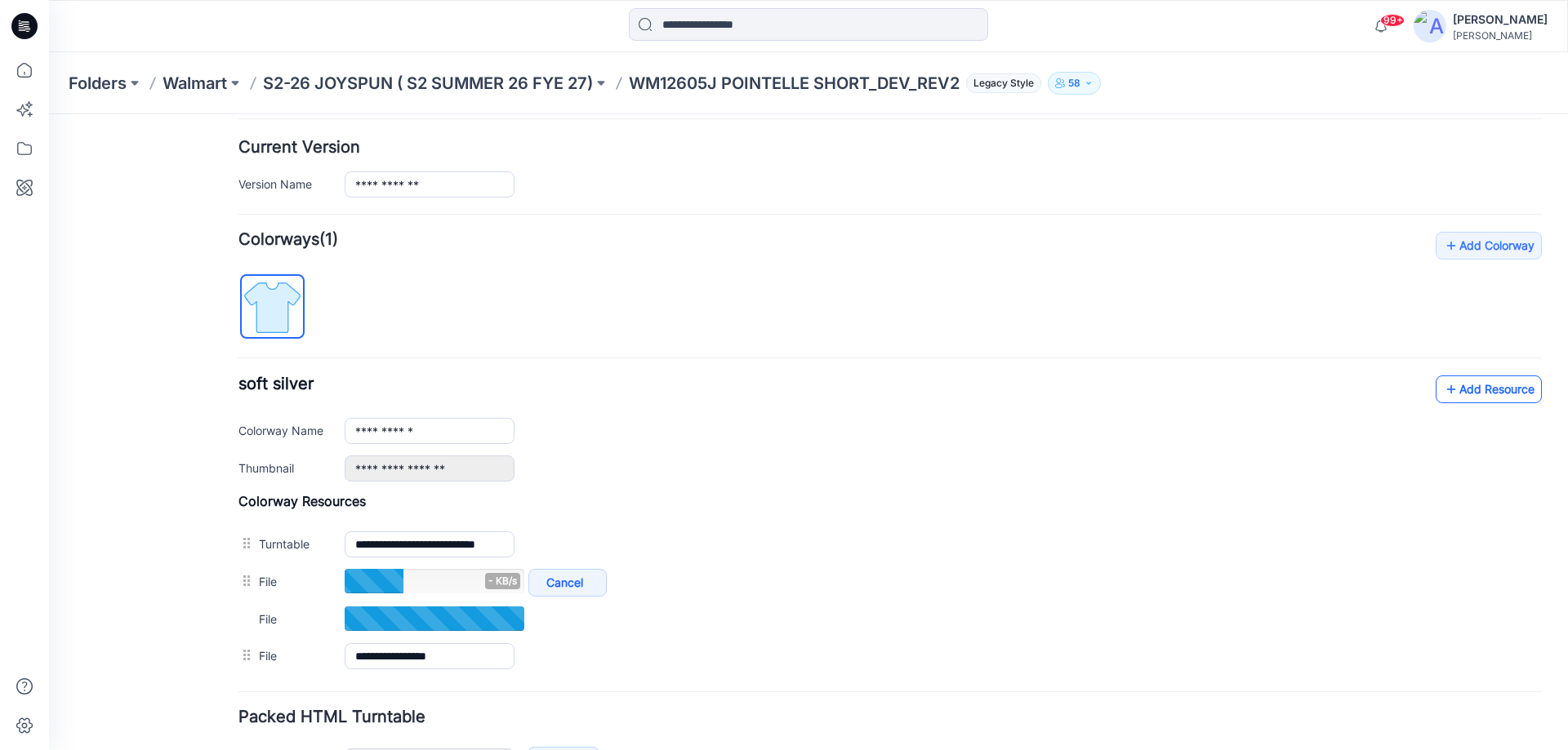
click at [1458, 381] on link "Add Resource" at bounding box center [1489, 390] width 106 height 28
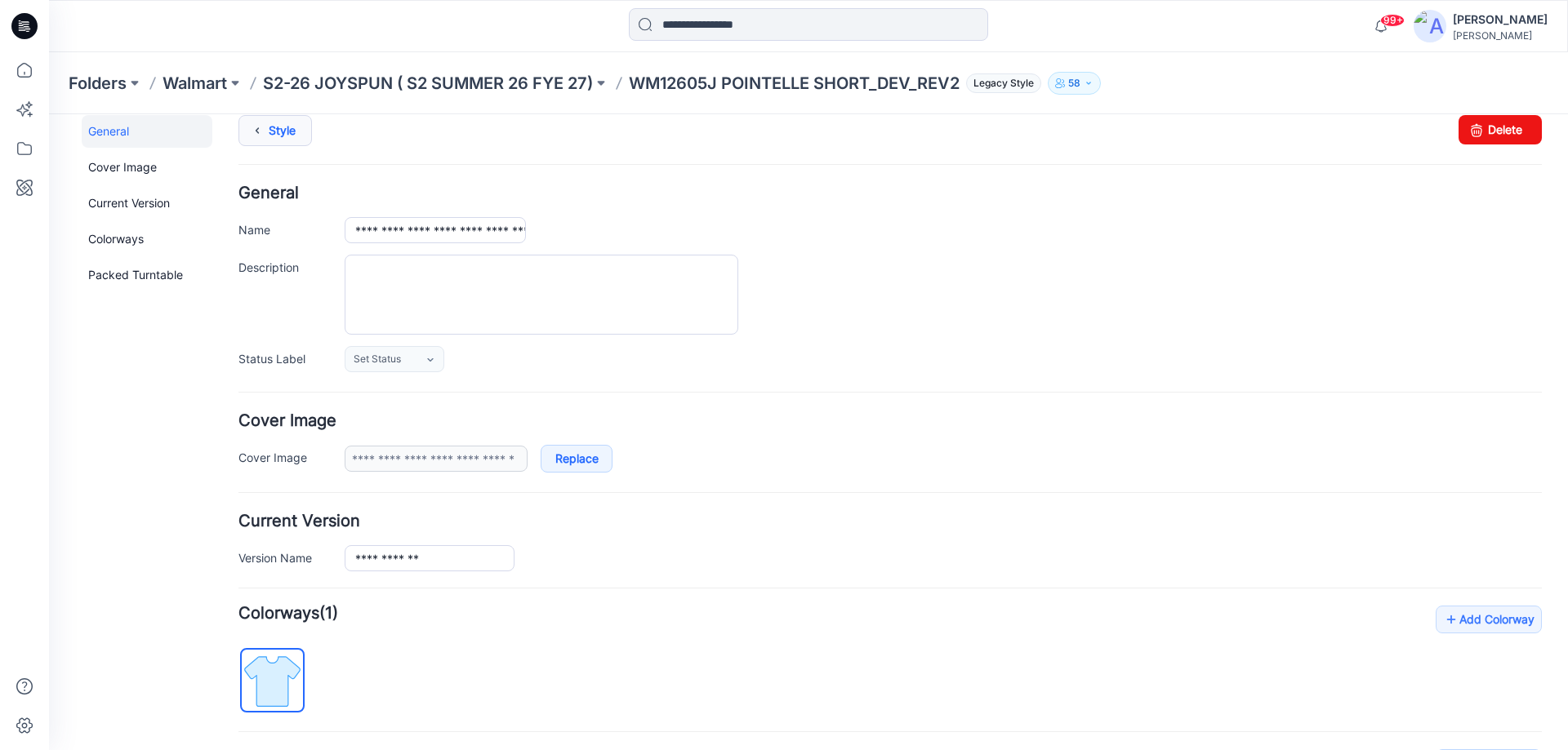
scroll to position [0, 0]
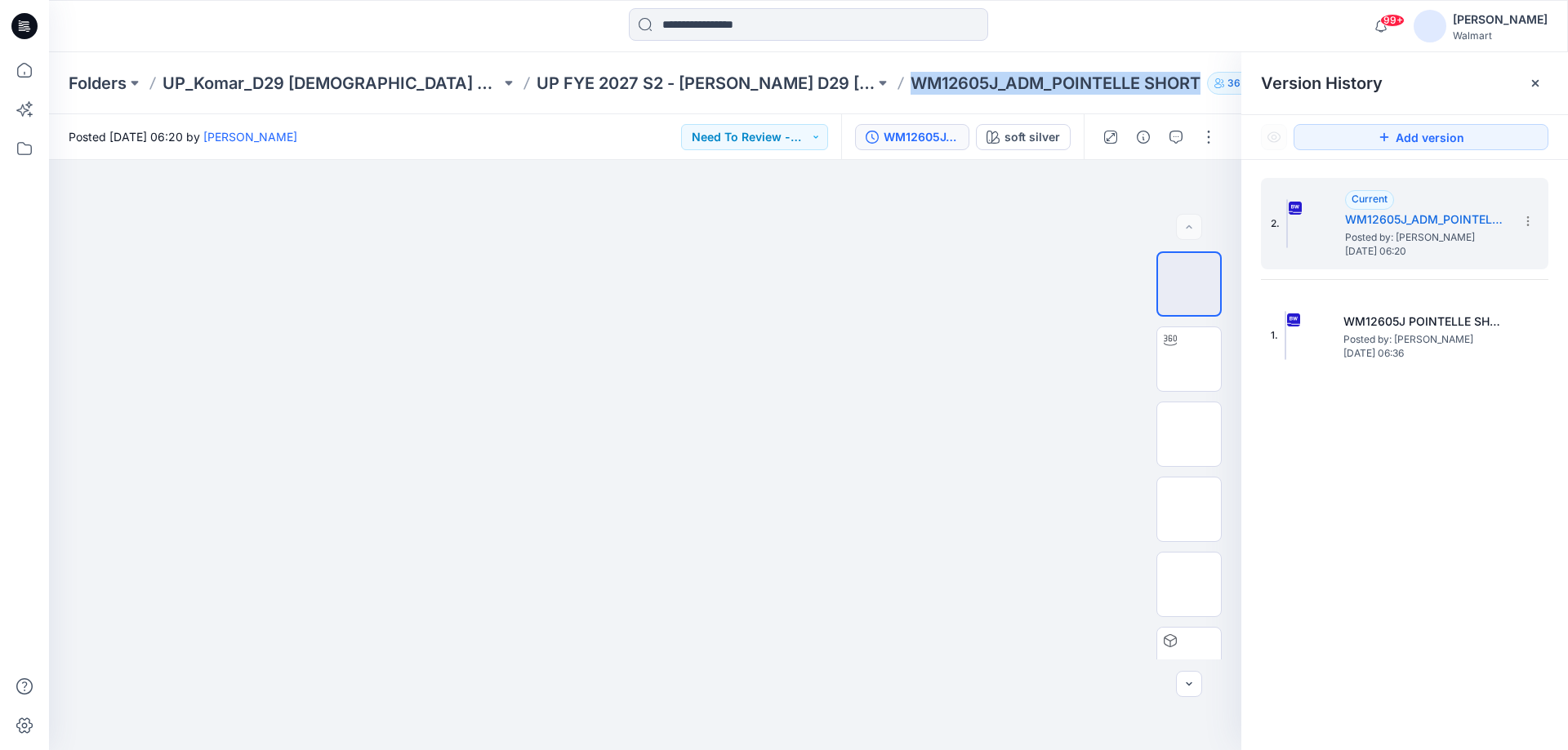
drag, startPoint x: 804, startPoint y: 81, endPoint x: 1165, endPoint y: 94, distance: 361.2
click at [1165, 94] on div "Folders UP_Komar_D29 Ladies Sleep UP FYE 2027 S2 - Komar D29 Ladies Sleepwear W…" at bounding box center [808, 83] width 1519 height 62
copy div "WM12605J_ADM_POINTELLE SHORT 36"
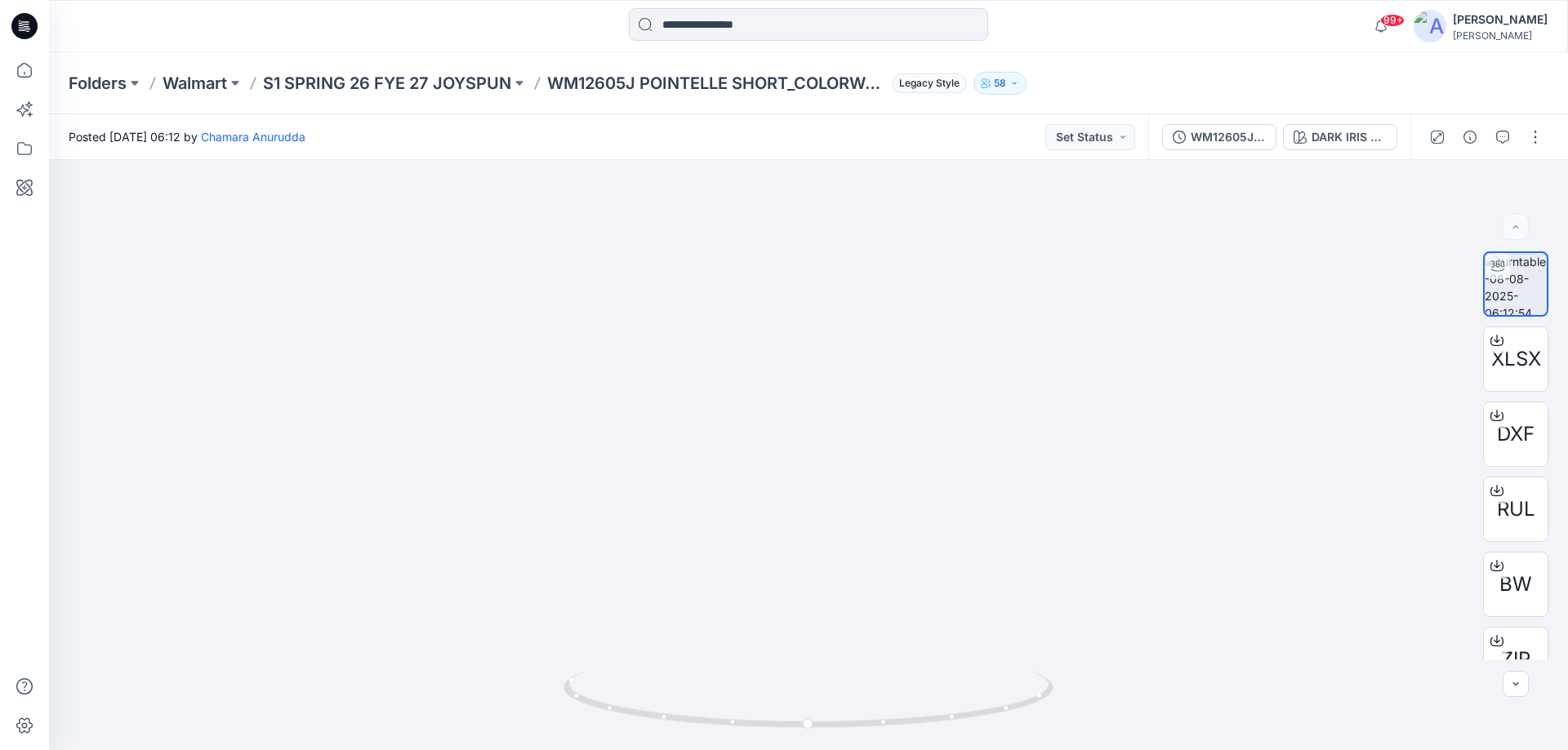
click at [26, 20] on icon at bounding box center [25, 26] width 26 height 26
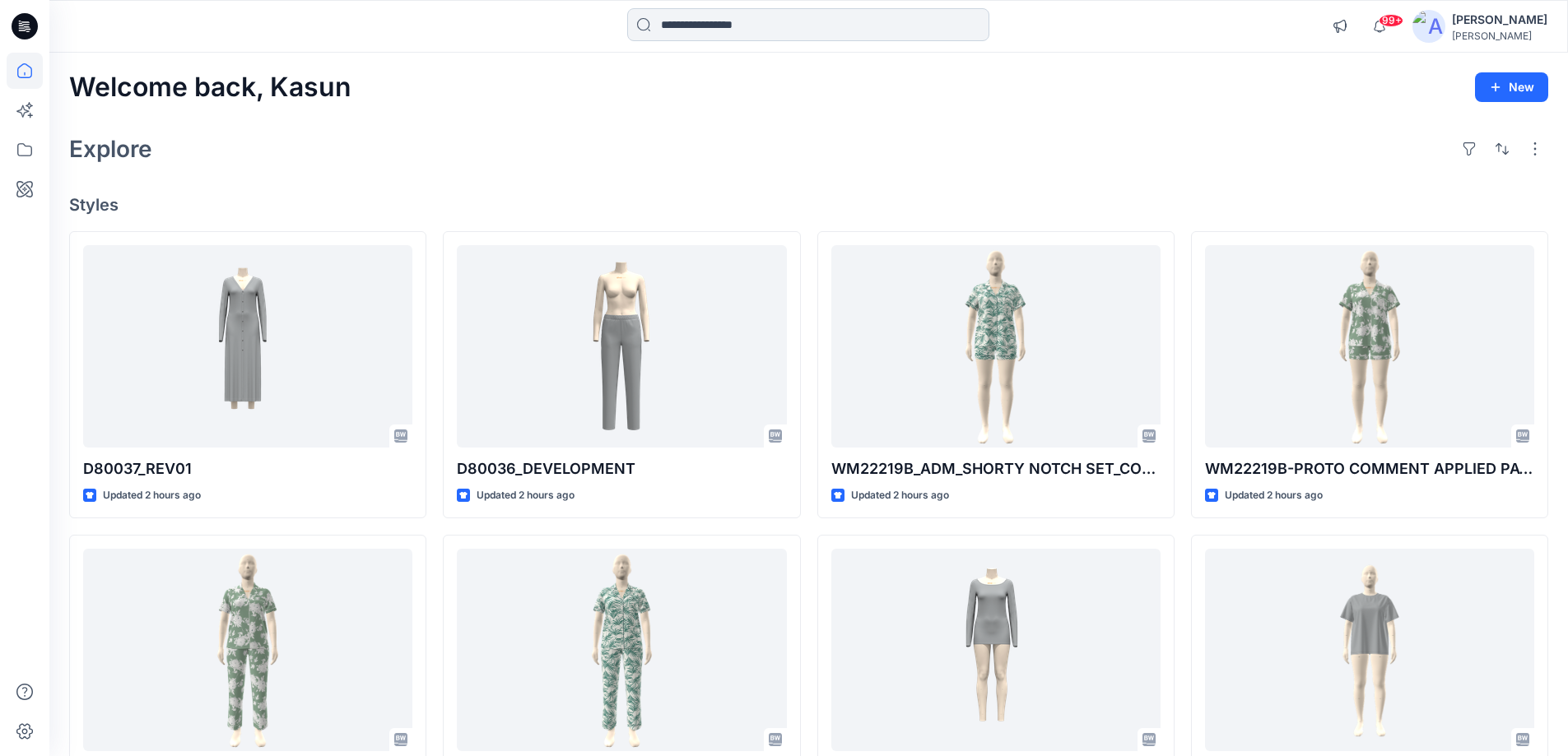
click at [684, 25] on input at bounding box center [808, 24] width 362 height 33
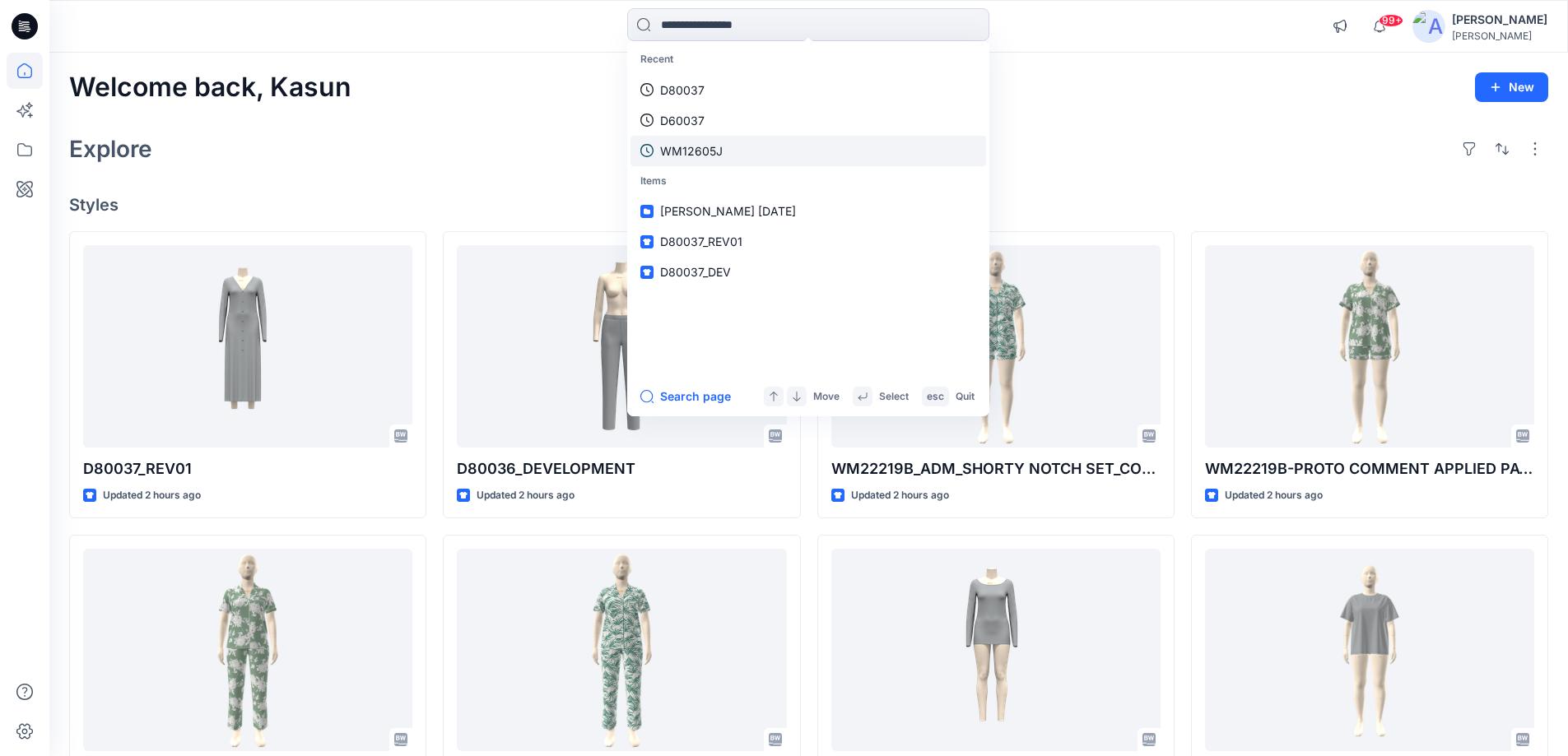
click at [664, 156] on p "WM12605J" at bounding box center [691, 150] width 63 height 17
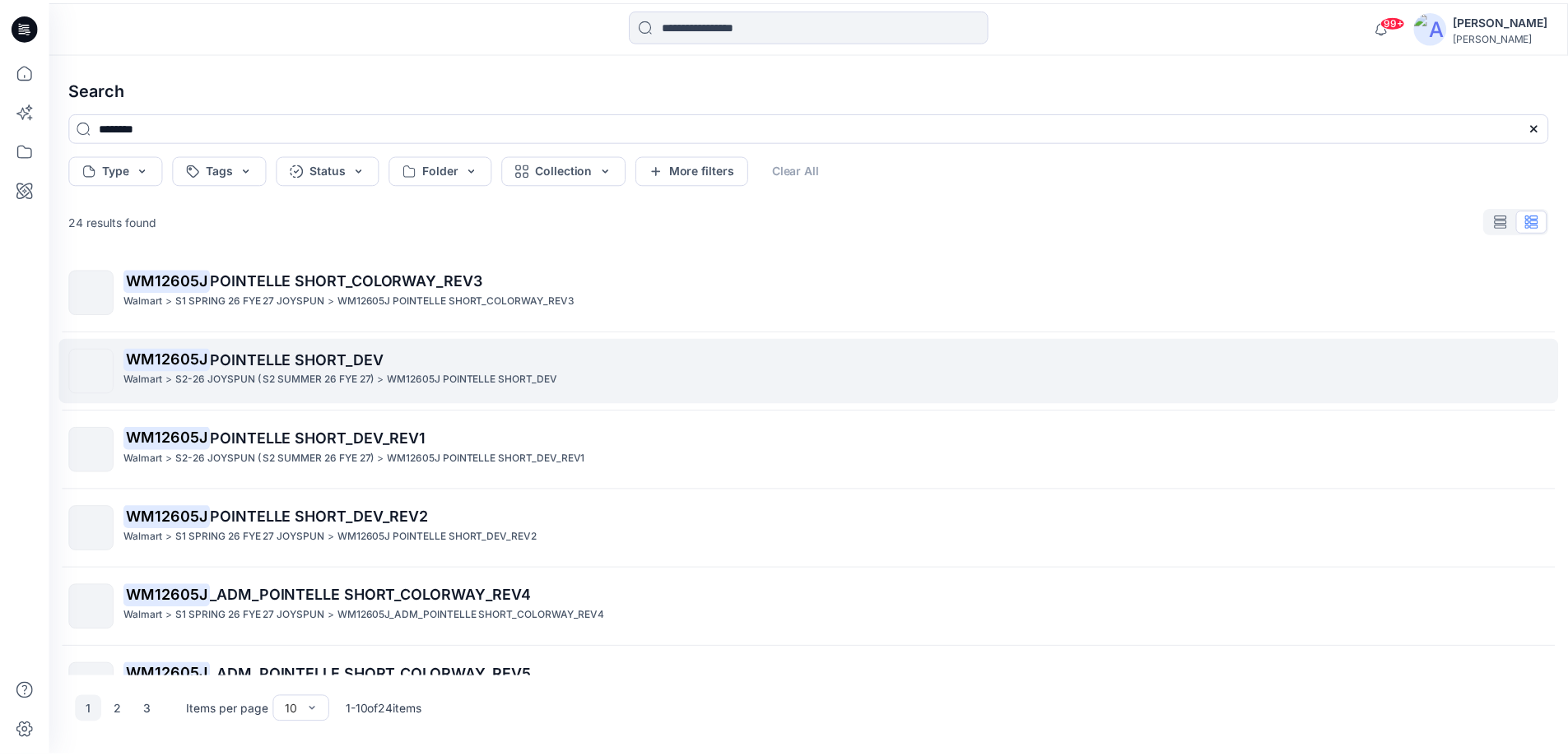
scroll to position [370, 0]
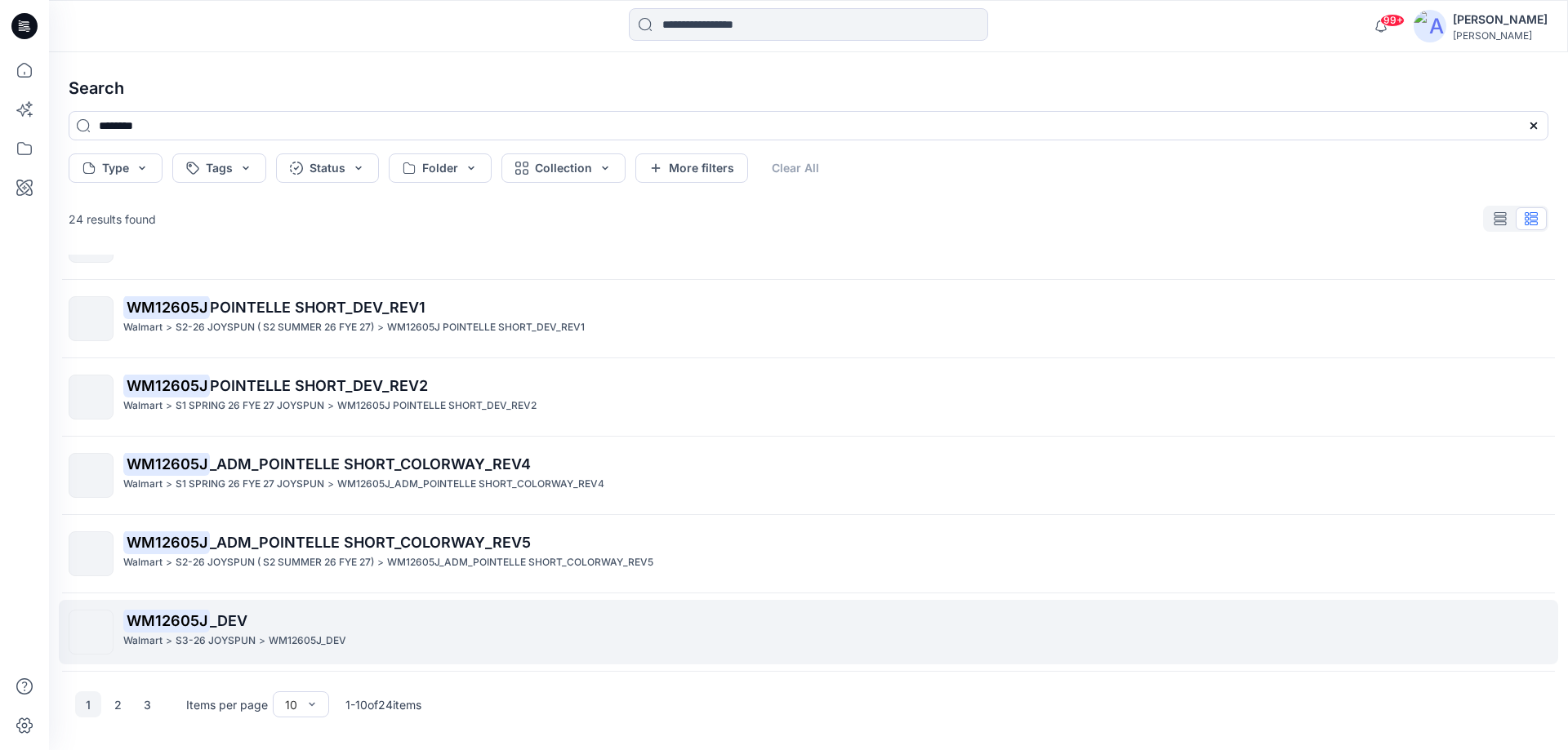
click at [163, 621] on mark "WM12605J" at bounding box center [166, 620] width 86 height 23
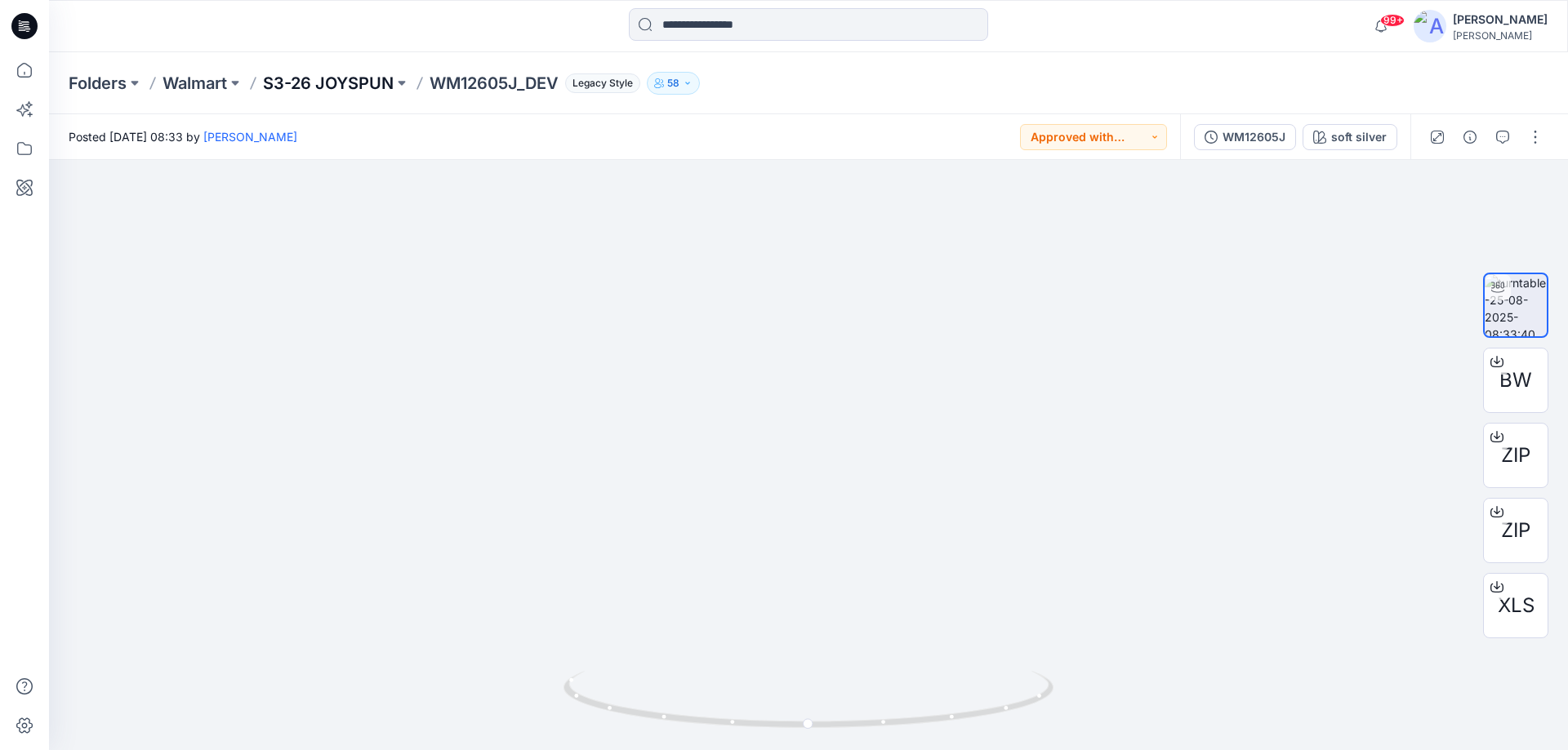
click at [316, 83] on p "S3-26 JOYSPUN" at bounding box center [328, 82] width 131 height 23
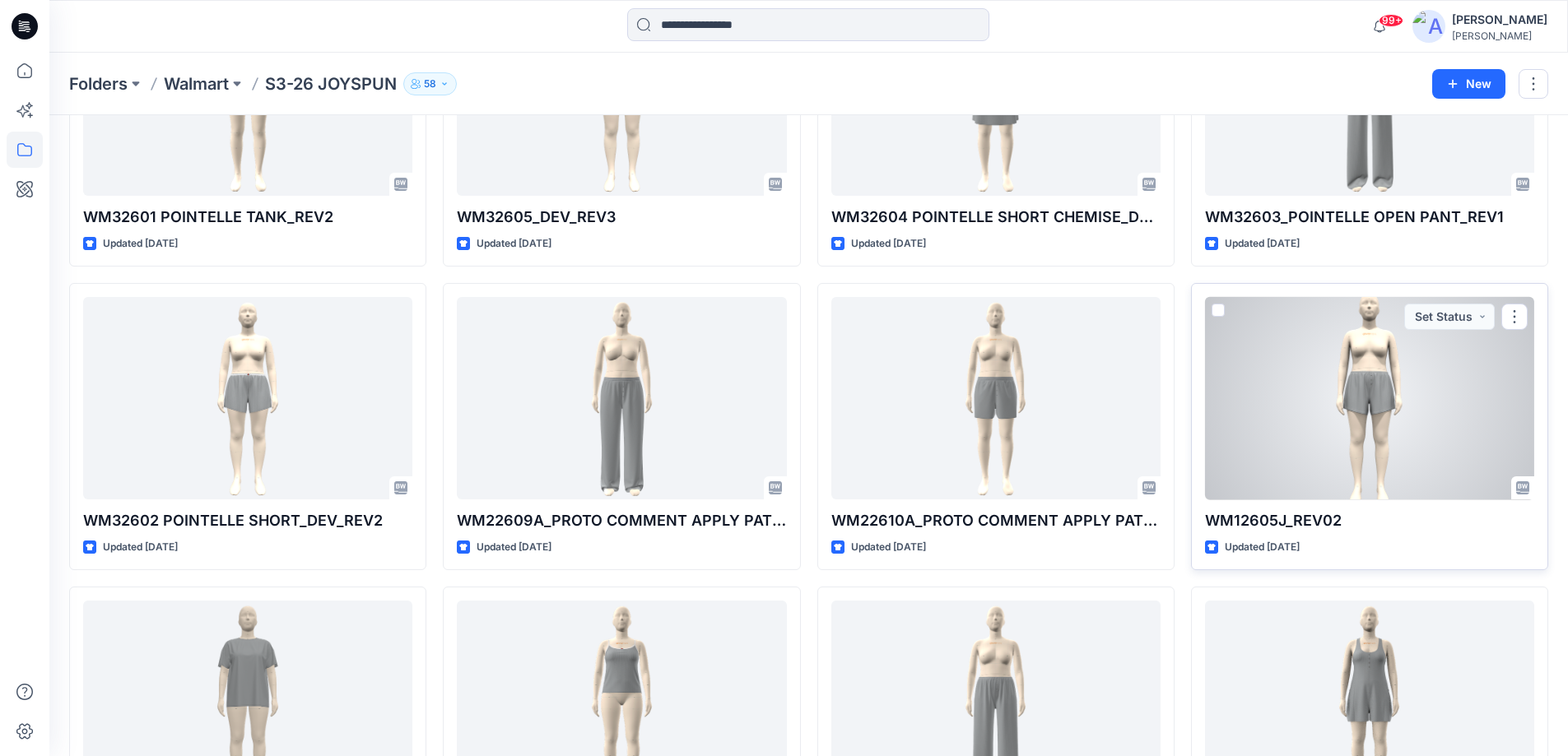
scroll to position [814, 0]
click at [1302, 437] on div at bounding box center [1369, 397] width 329 height 203
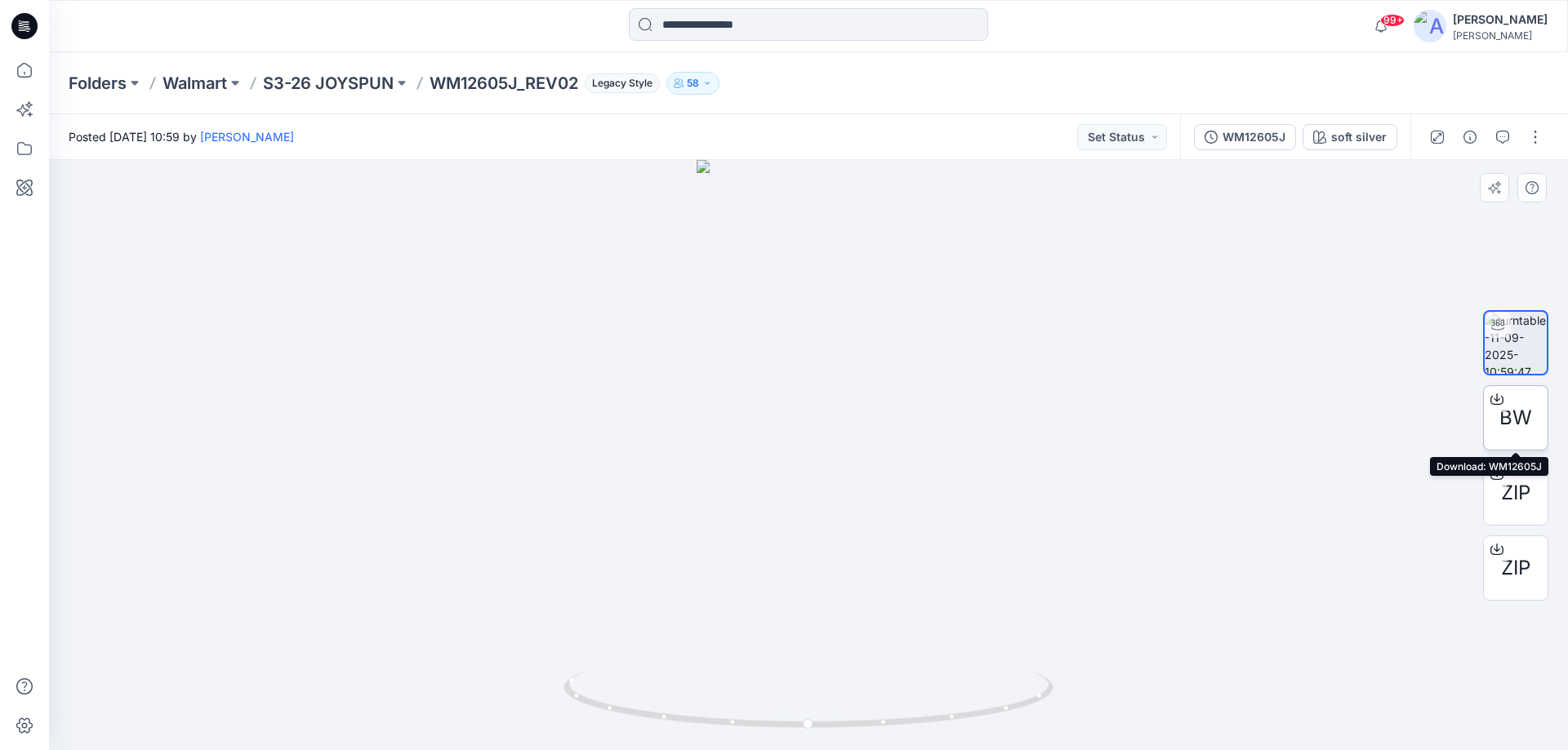
click at [1495, 396] on icon at bounding box center [1497, 399] width 13 height 13
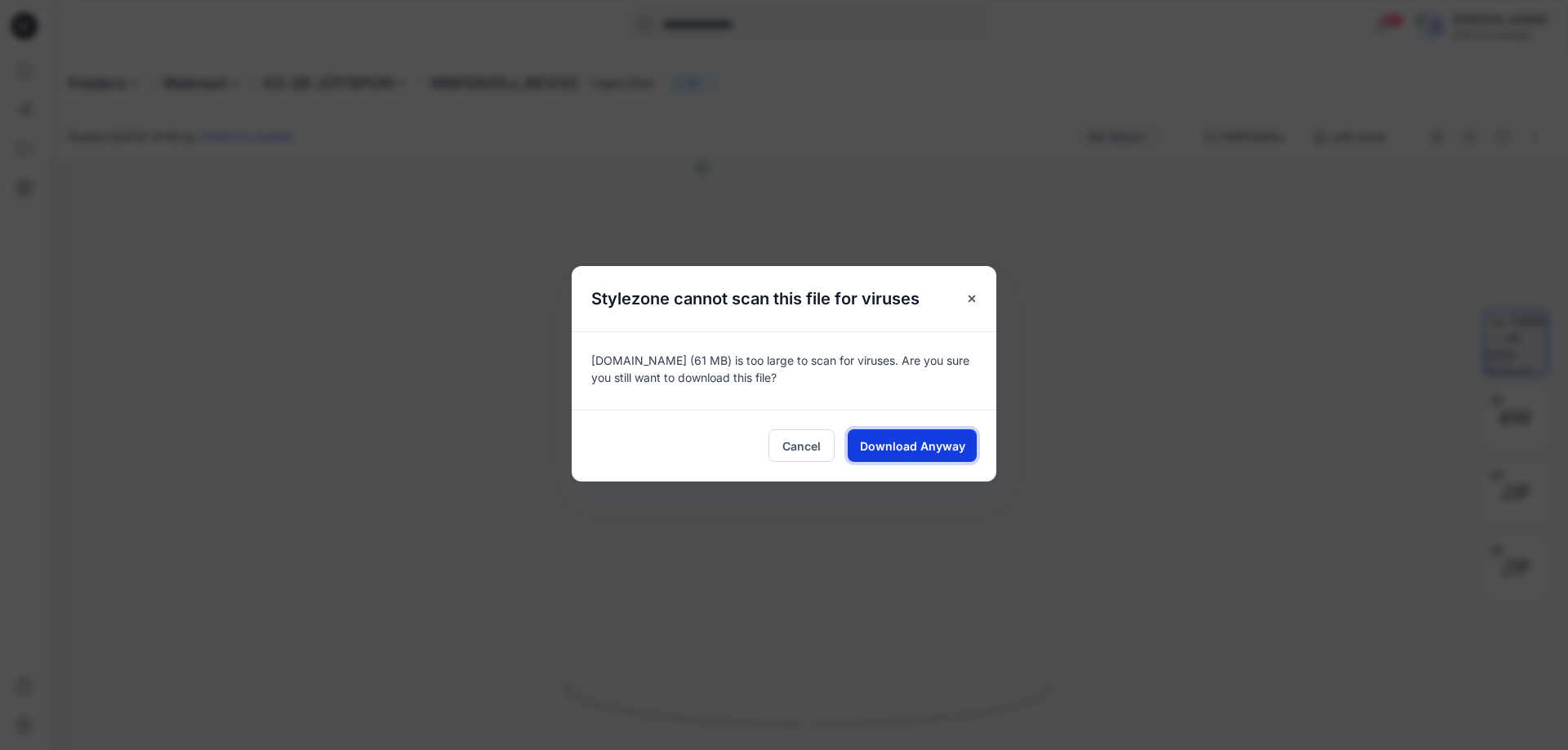
click at [922, 440] on span "Download Anyway" at bounding box center [913, 445] width 105 height 17
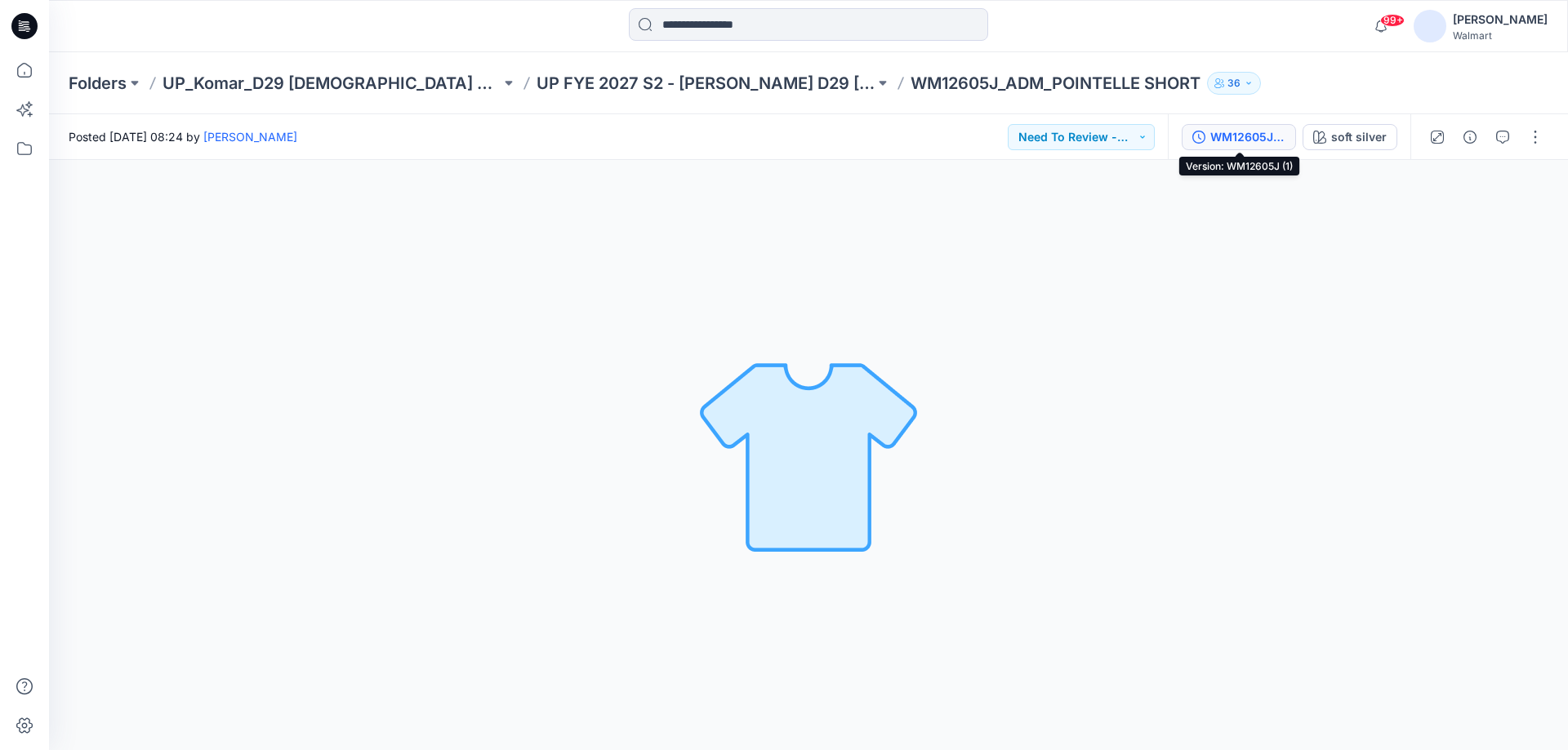
click at [1289, 136] on button "WM12605J (1)" at bounding box center [1239, 137] width 114 height 26
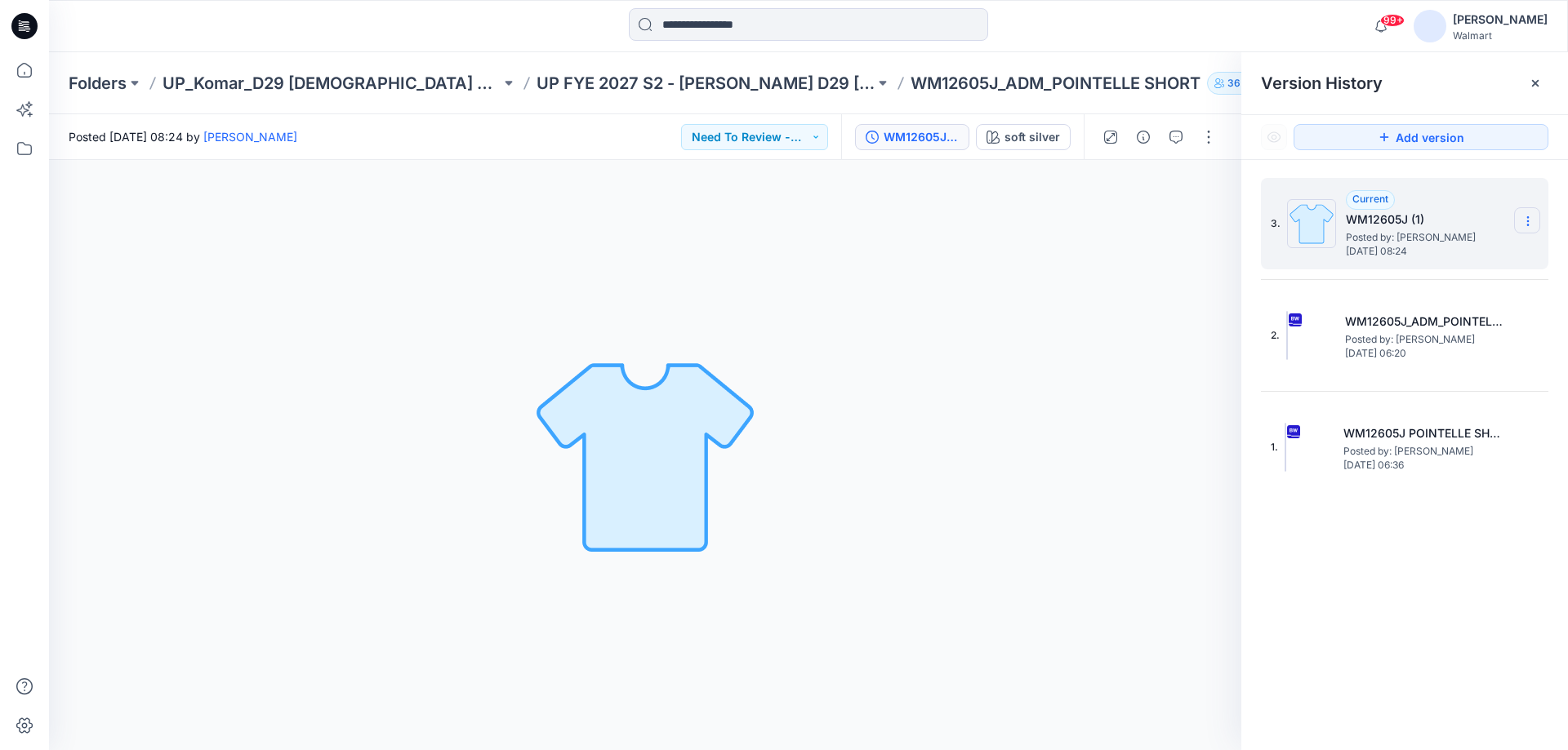
click at [1523, 216] on icon at bounding box center [1528, 220] width 13 height 13
click at [1201, 141] on button "button" at bounding box center [1209, 137] width 26 height 26
click at [1100, 222] on p "Edit" at bounding box center [1105, 220] width 21 height 17
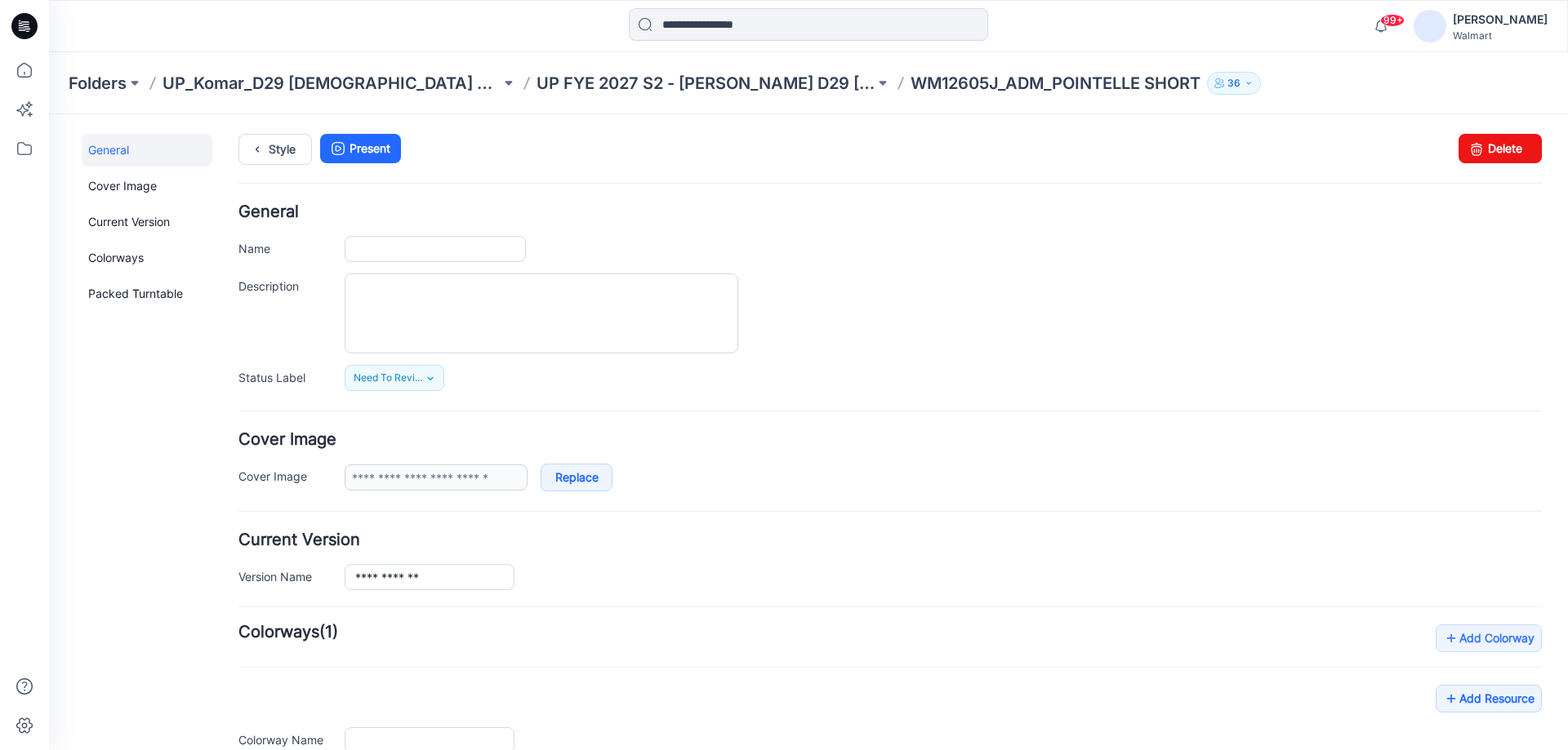
type input "**********"
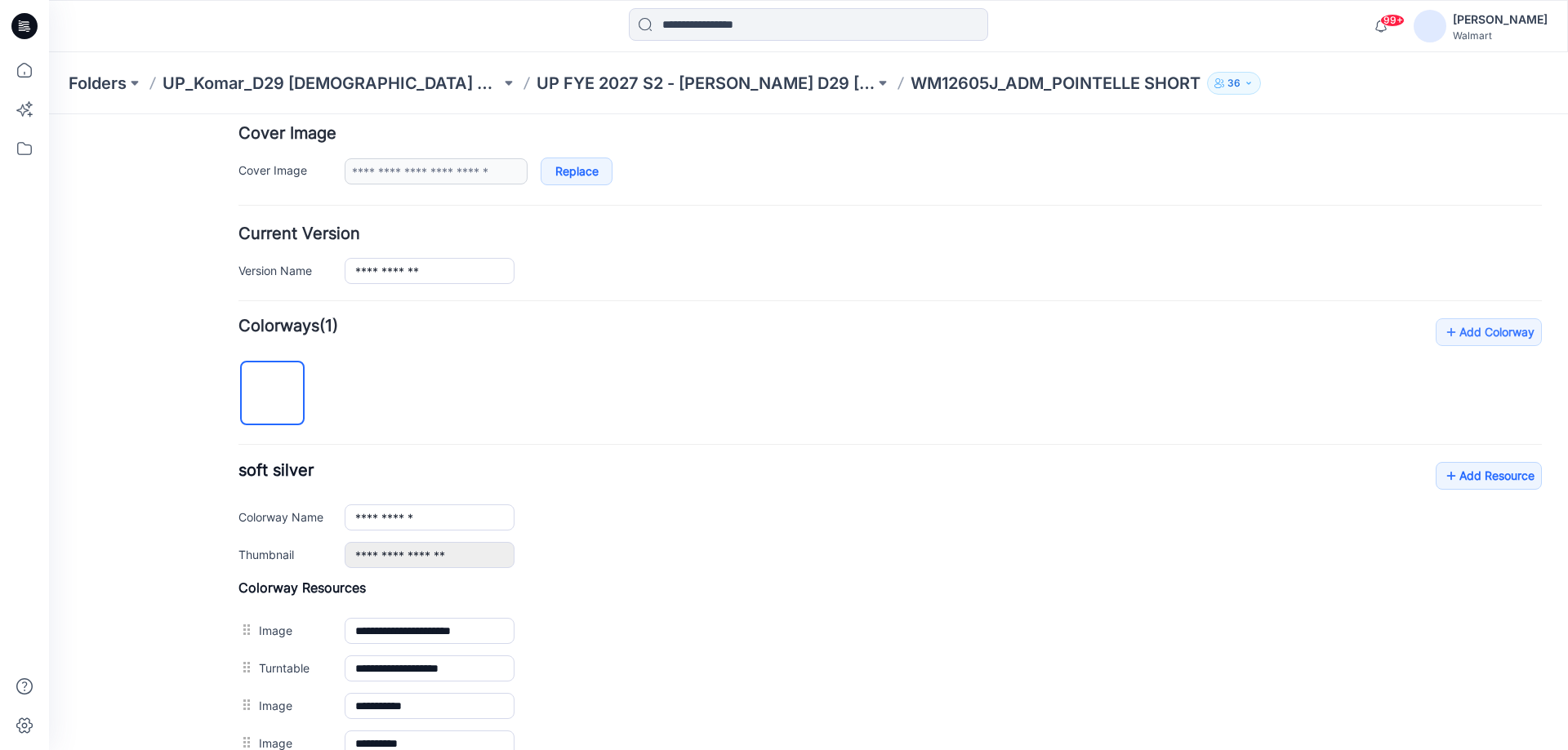
scroll to position [335, 0]
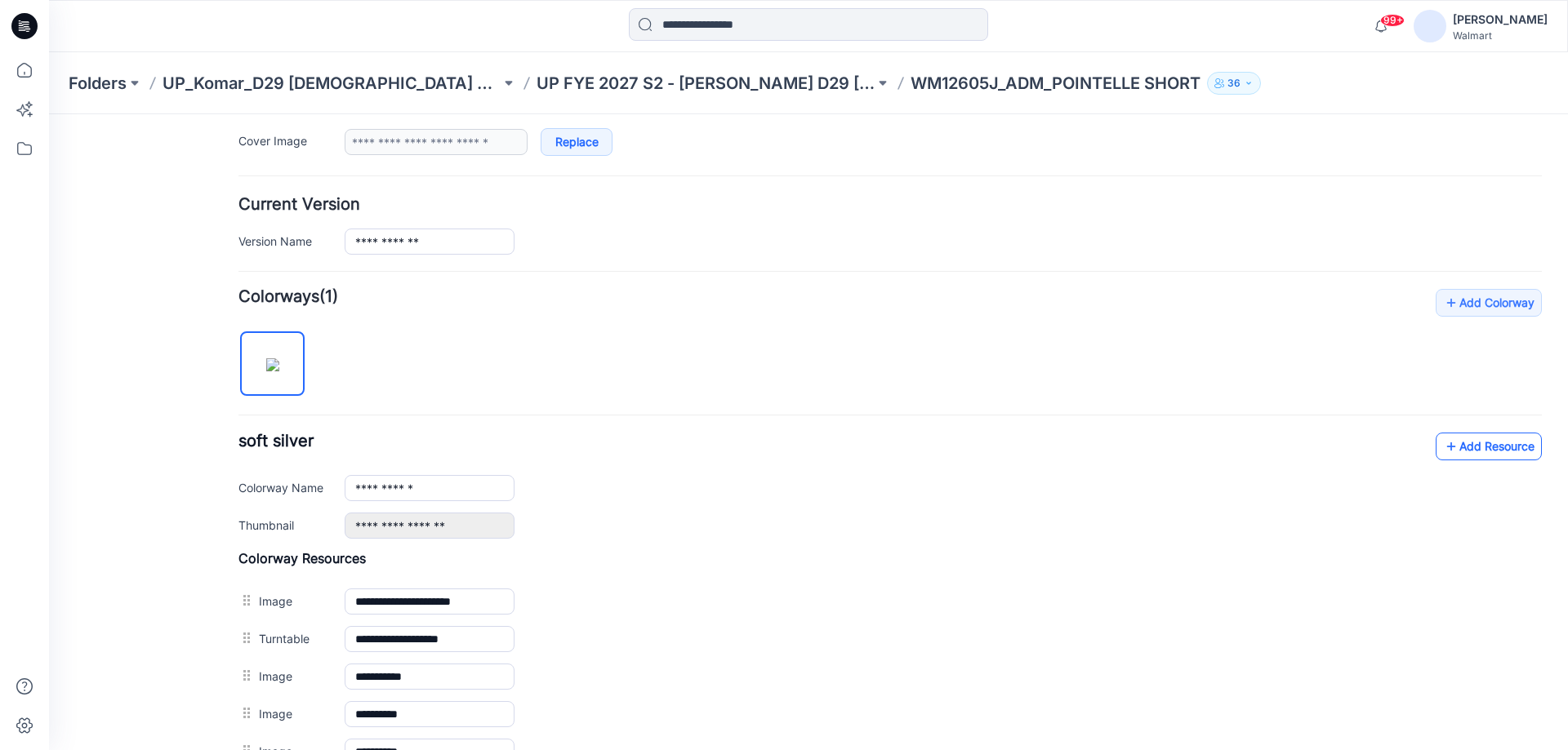
click at [1497, 441] on link "Add Resource" at bounding box center [1489, 446] width 106 height 28
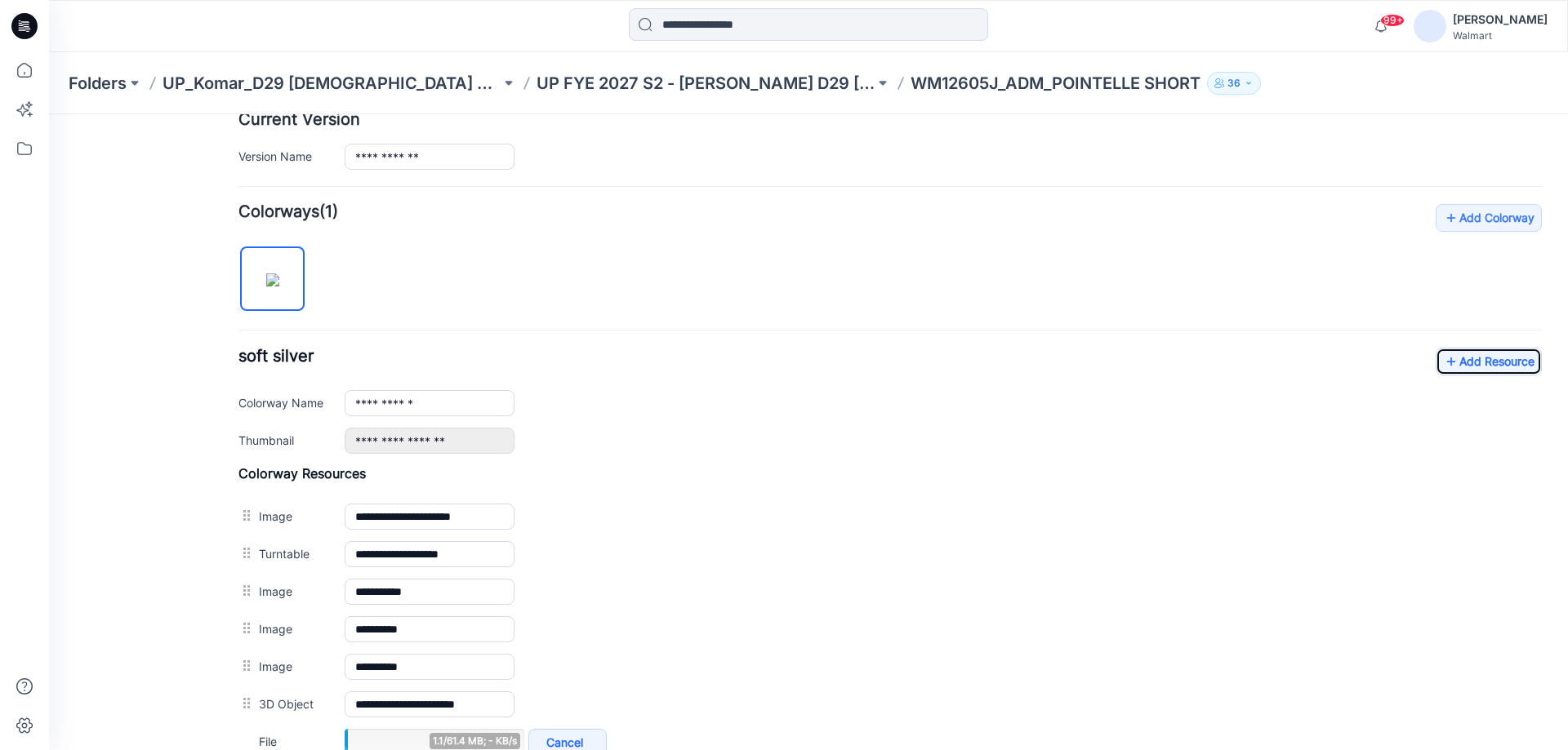
scroll to position [499, 0]
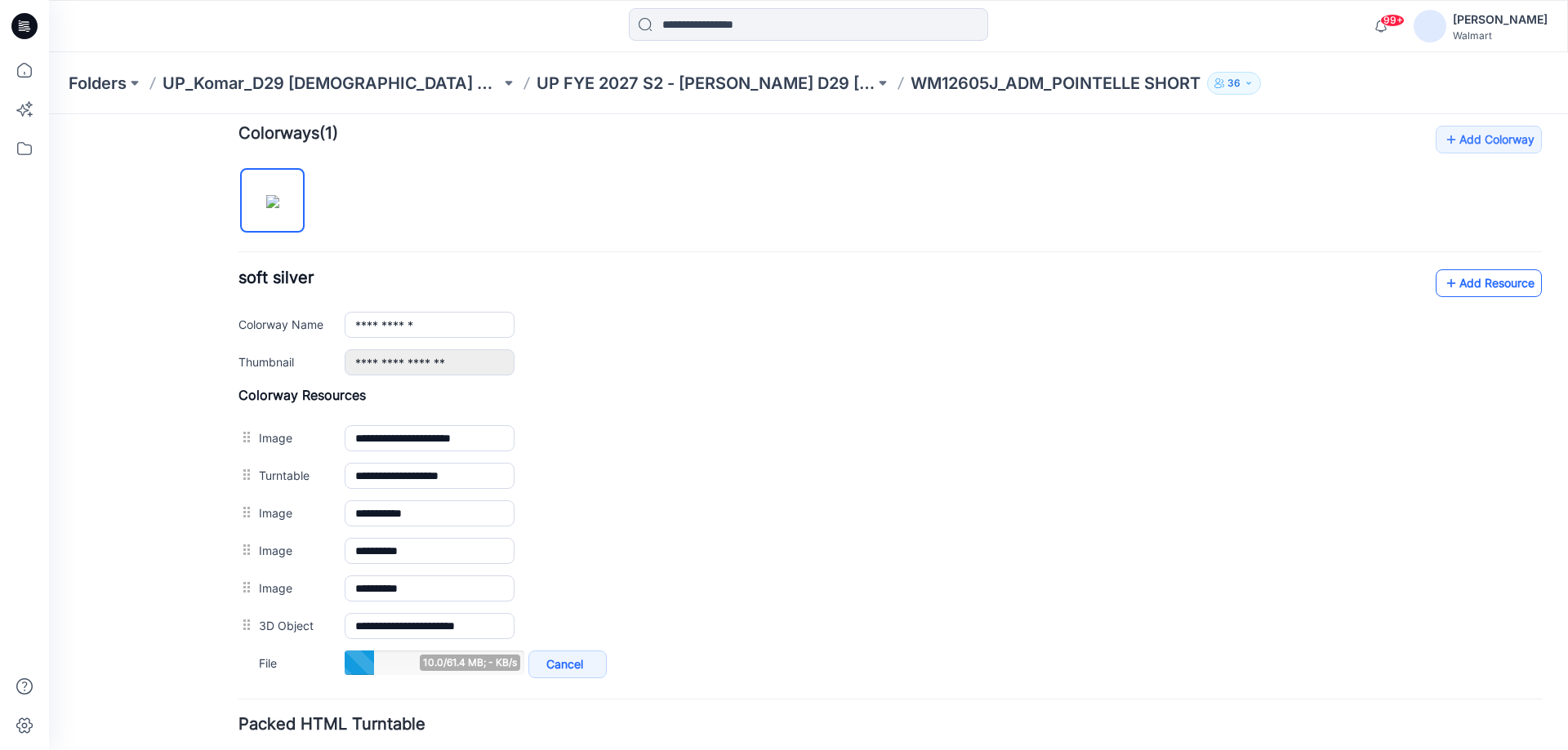
click at [1444, 284] on icon at bounding box center [1452, 283] width 16 height 26
click at [1444, 287] on icon at bounding box center [1452, 283] width 16 height 26
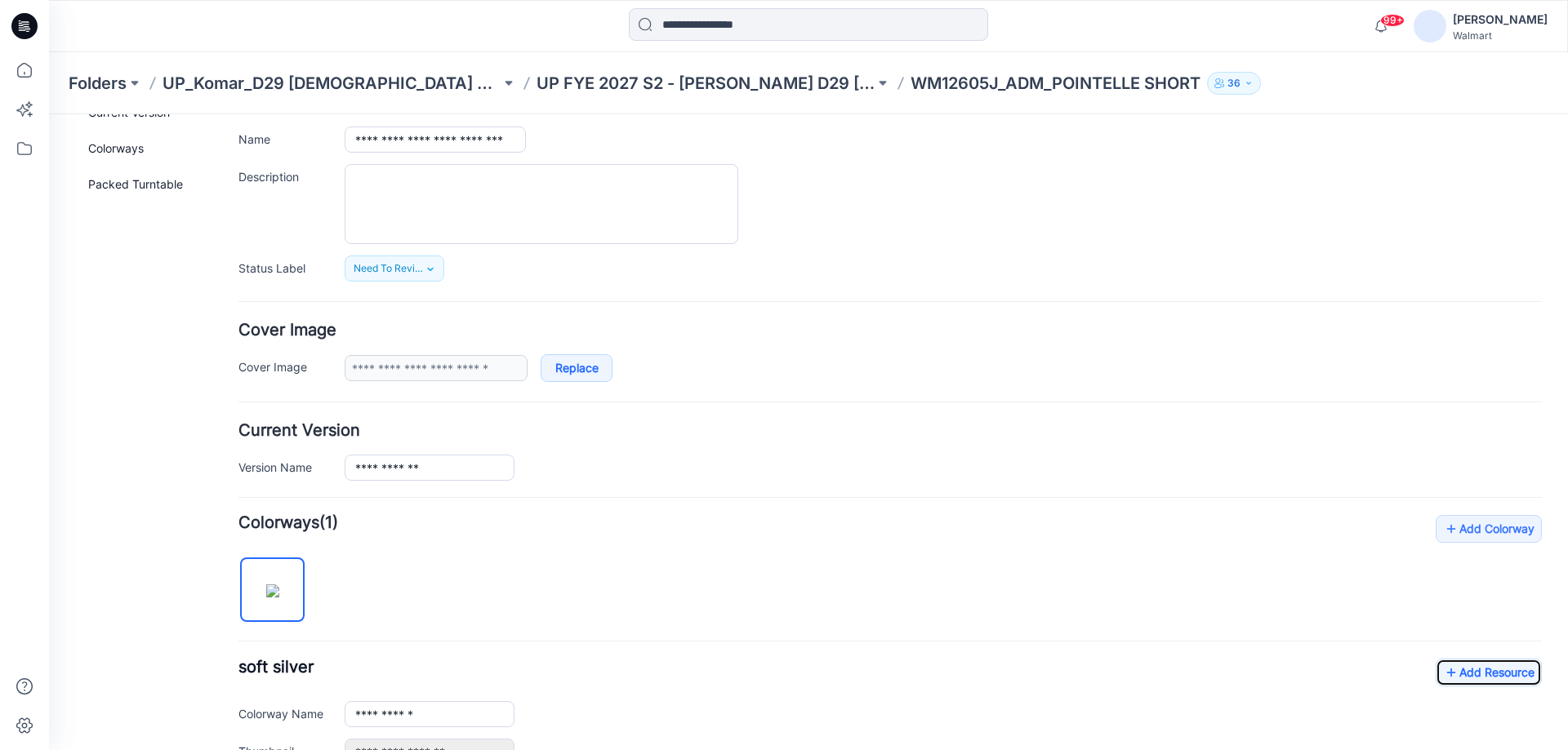
scroll to position [0, 0]
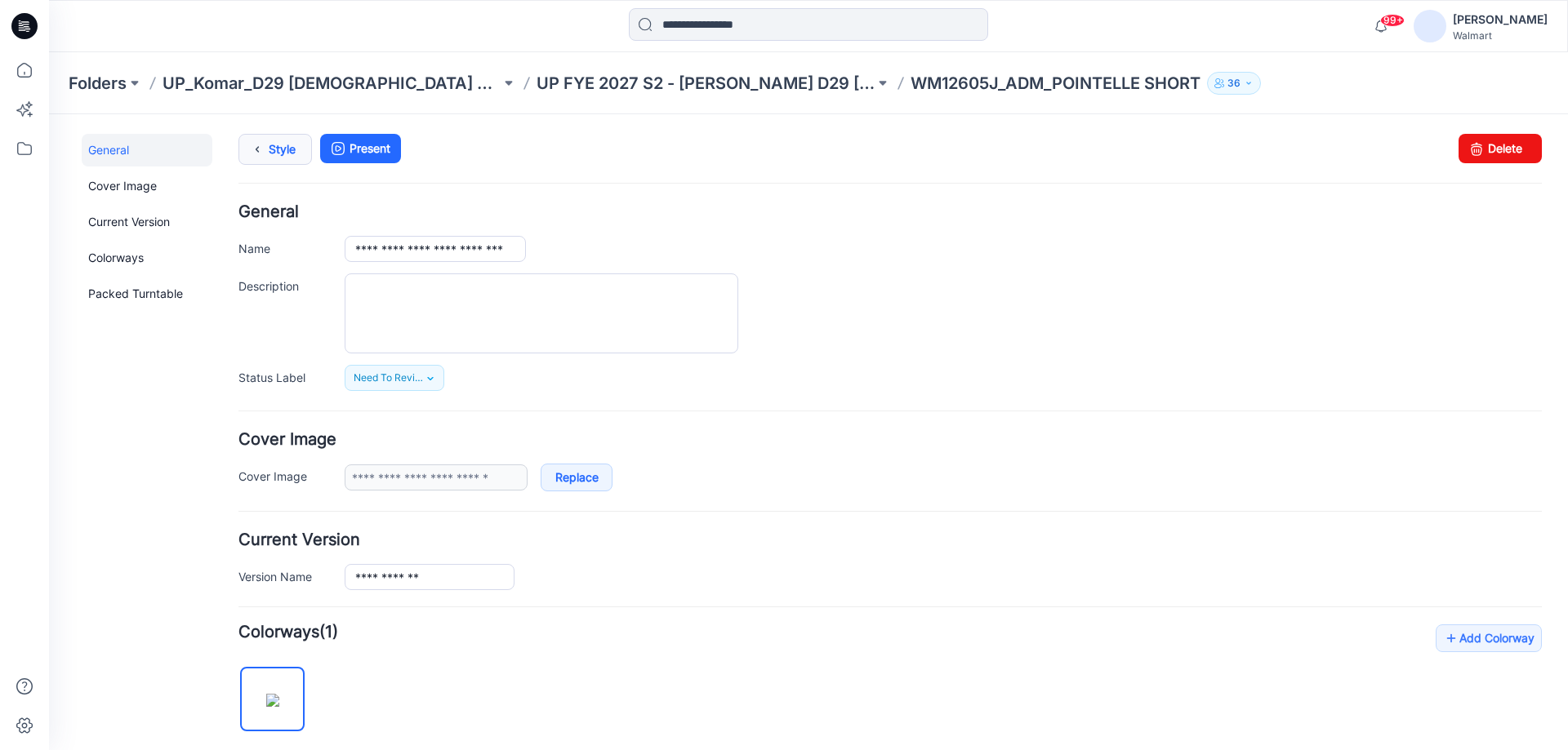
click at [261, 145] on icon at bounding box center [257, 150] width 23 height 30
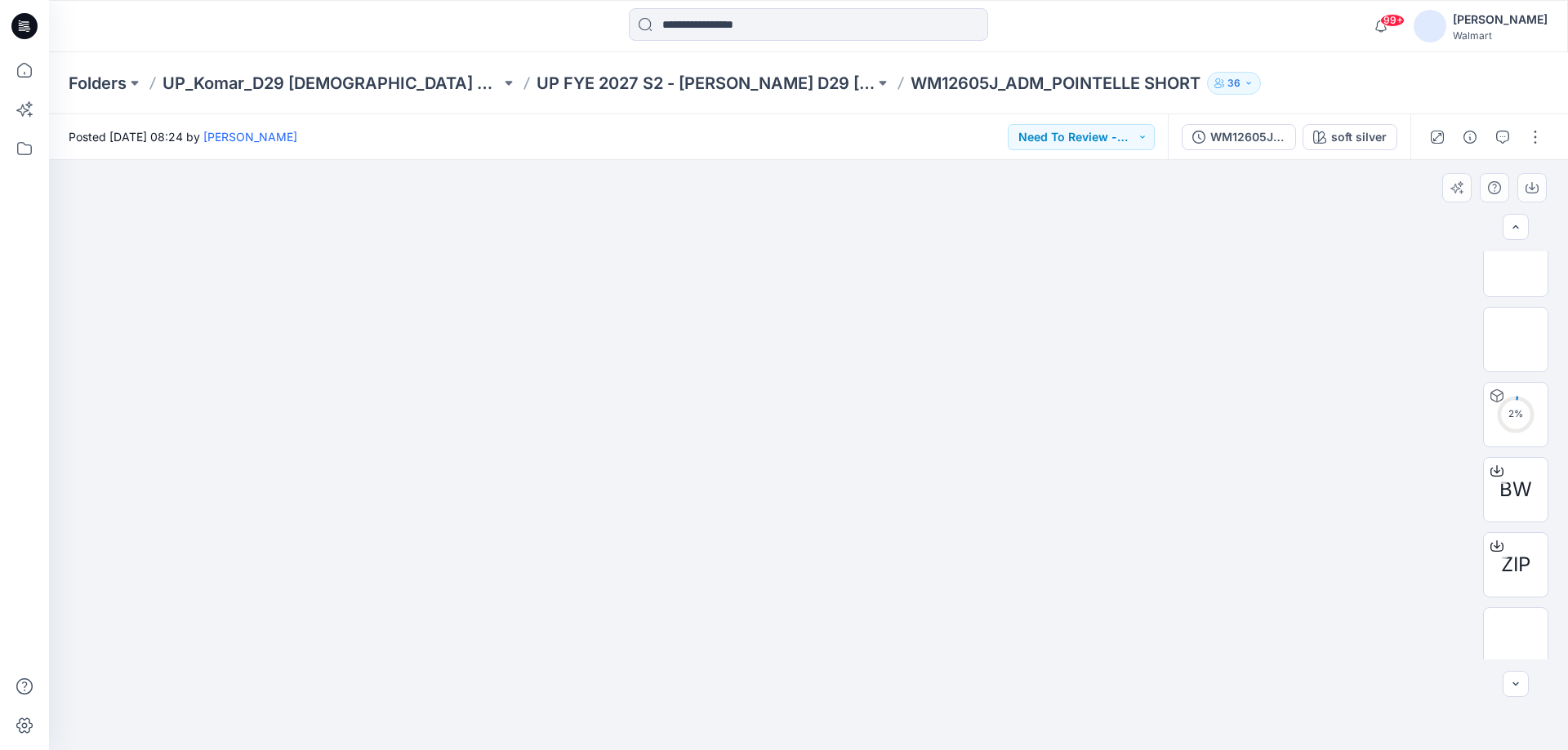
scroll to position [258, 0]
click at [1467, 139] on icon "button" at bounding box center [1470, 137] width 13 height 13
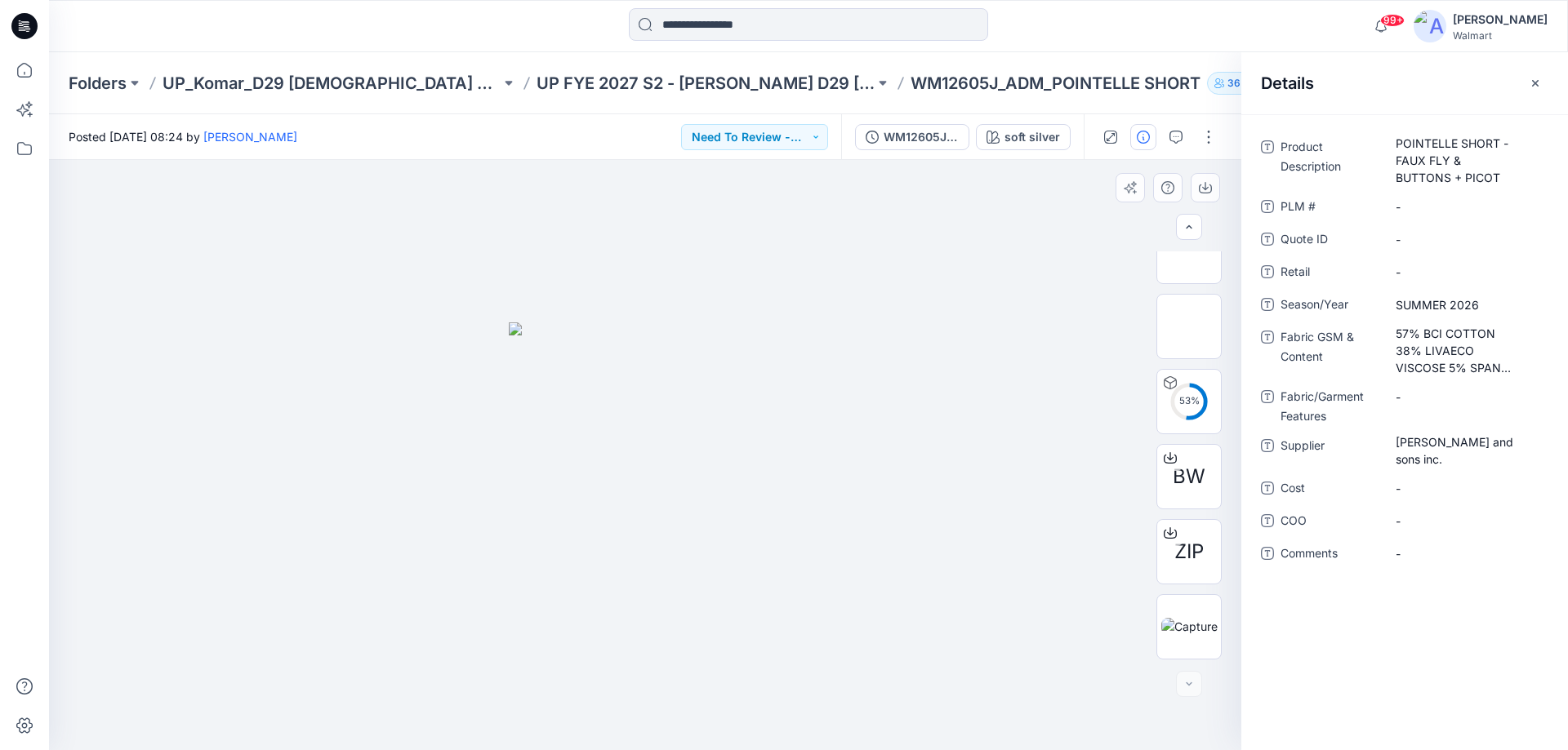
click at [971, 327] on div at bounding box center [645, 454] width 1193 height 590
drag, startPoint x: 1218, startPoint y: 455, endPoint x: 1217, endPoint y: 308, distance: 147.0
click at [1217, 308] on div "80 % BW ZIP" at bounding box center [1190, 456] width 65 height 409
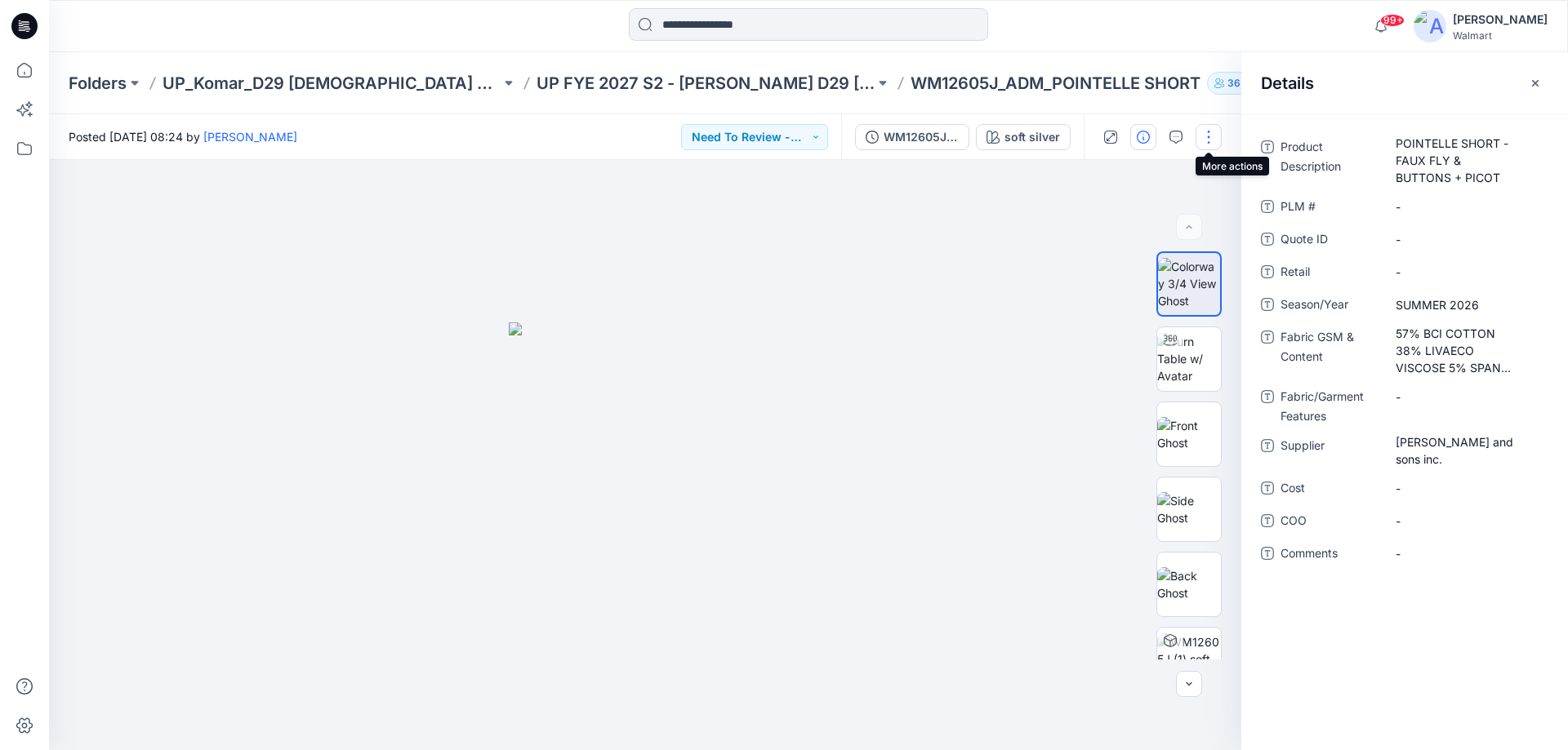
click at [1203, 141] on button "button" at bounding box center [1209, 137] width 26 height 26
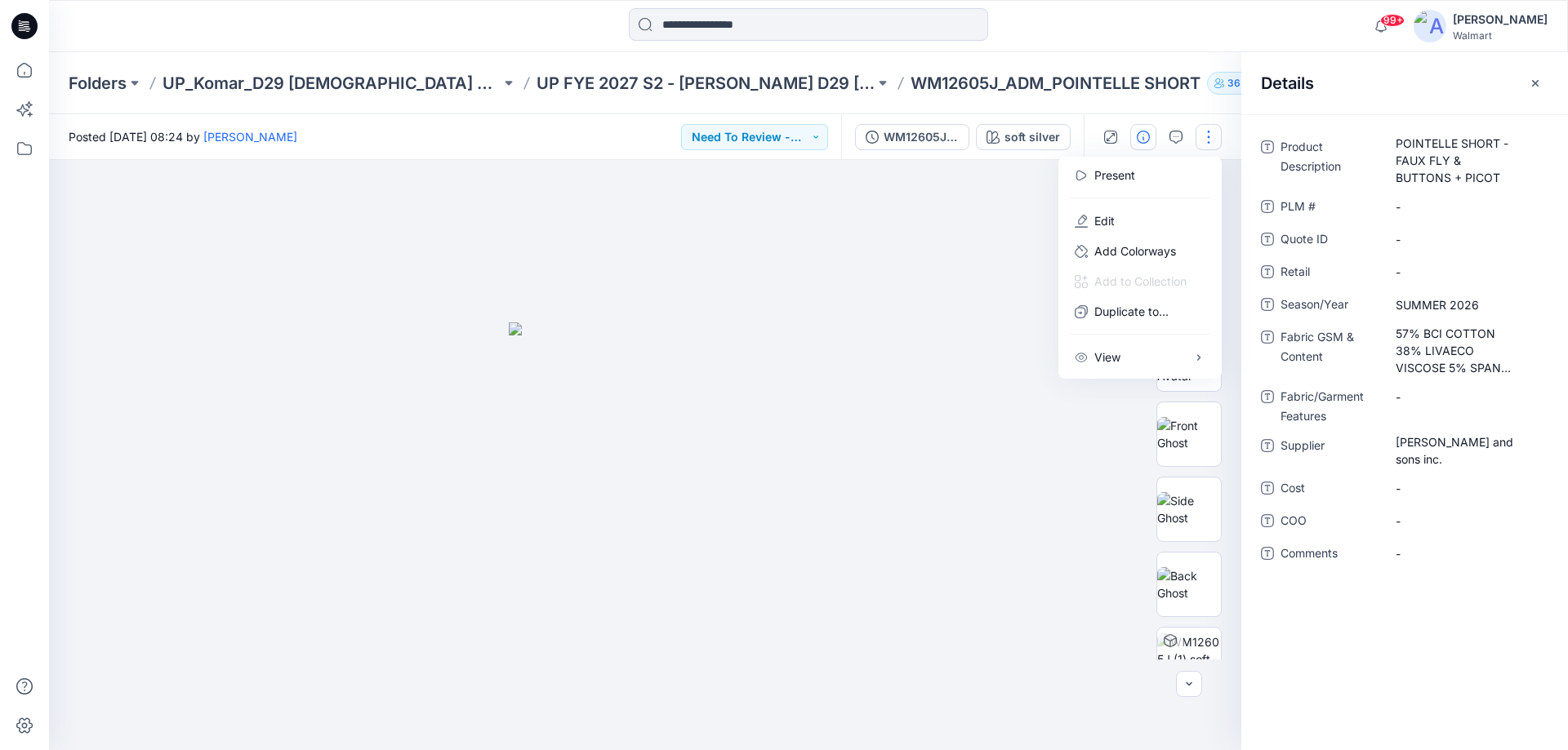
click at [986, 300] on div at bounding box center [645, 454] width 1193 height 590
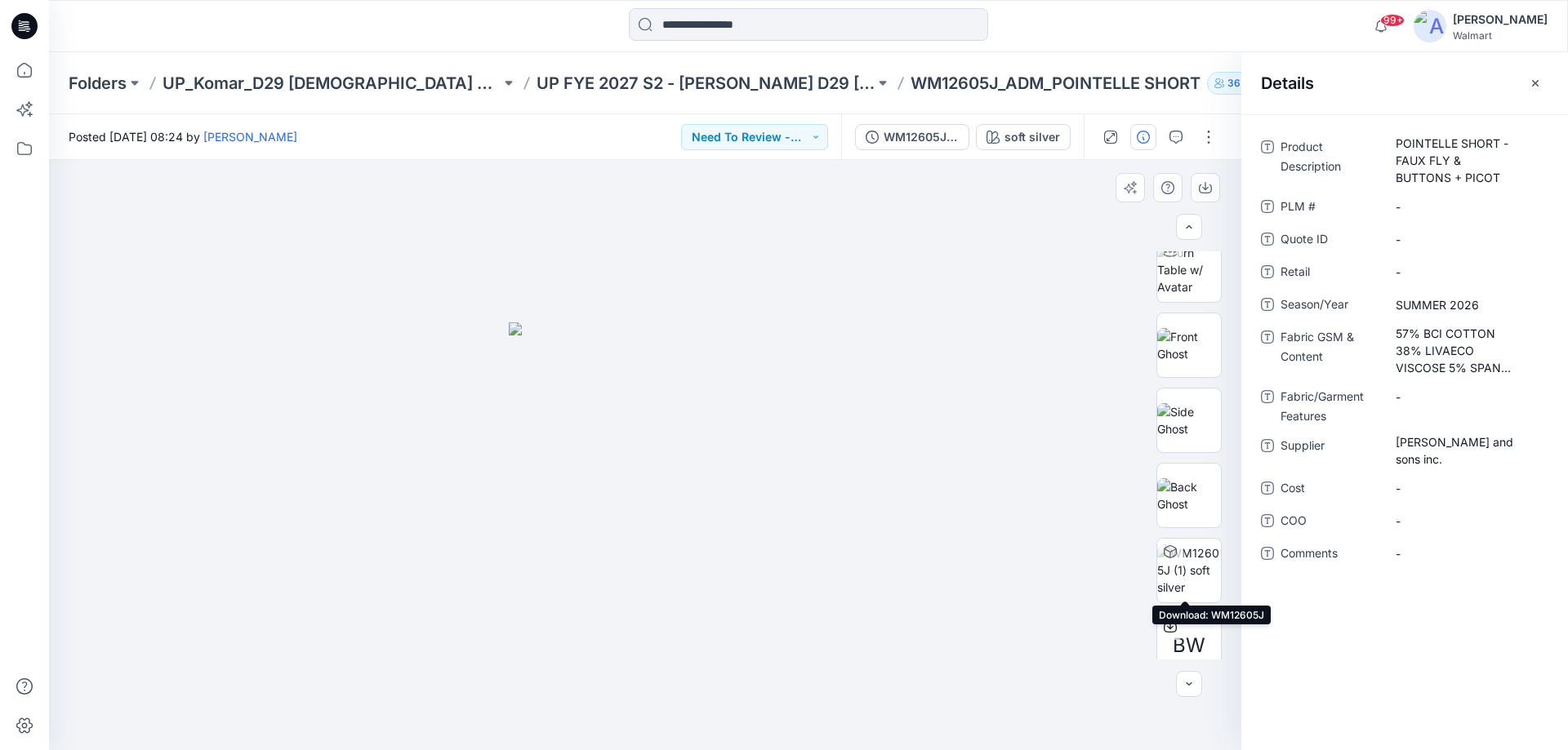
scroll to position [13, 0]
click at [1211, 143] on button "button" at bounding box center [1209, 137] width 26 height 26
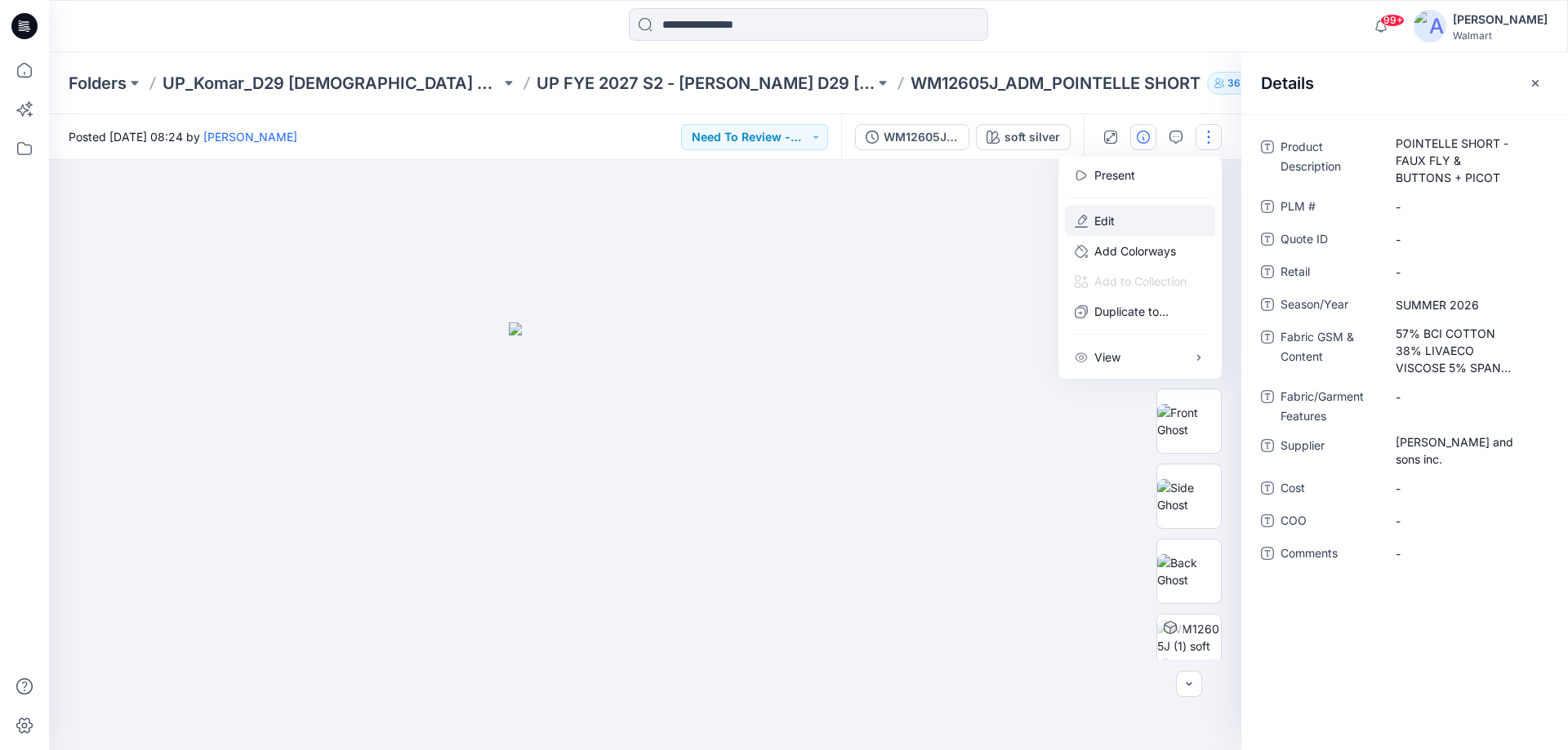
click at [1129, 219] on button "Edit" at bounding box center [1139, 220] width 150 height 30
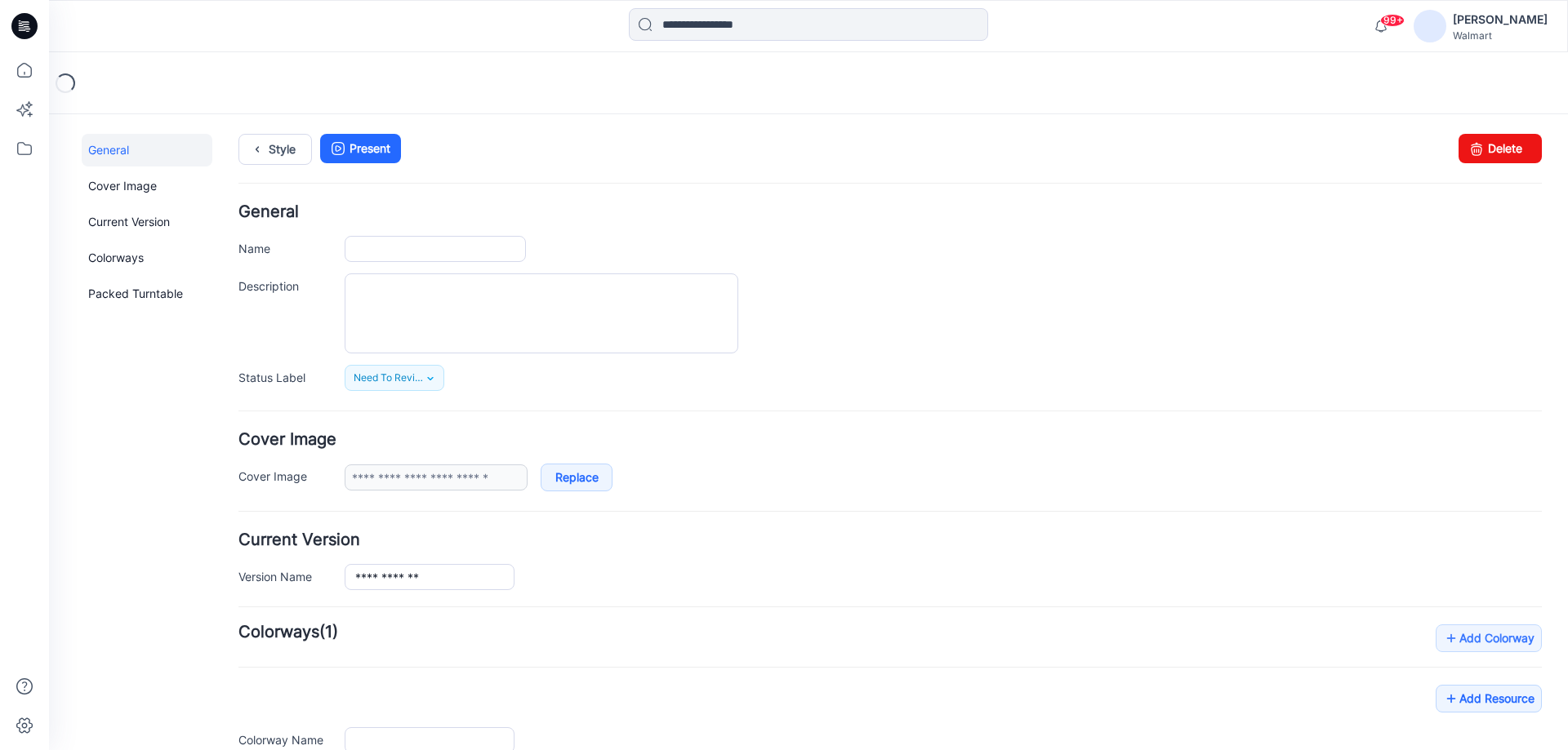
type input "**********"
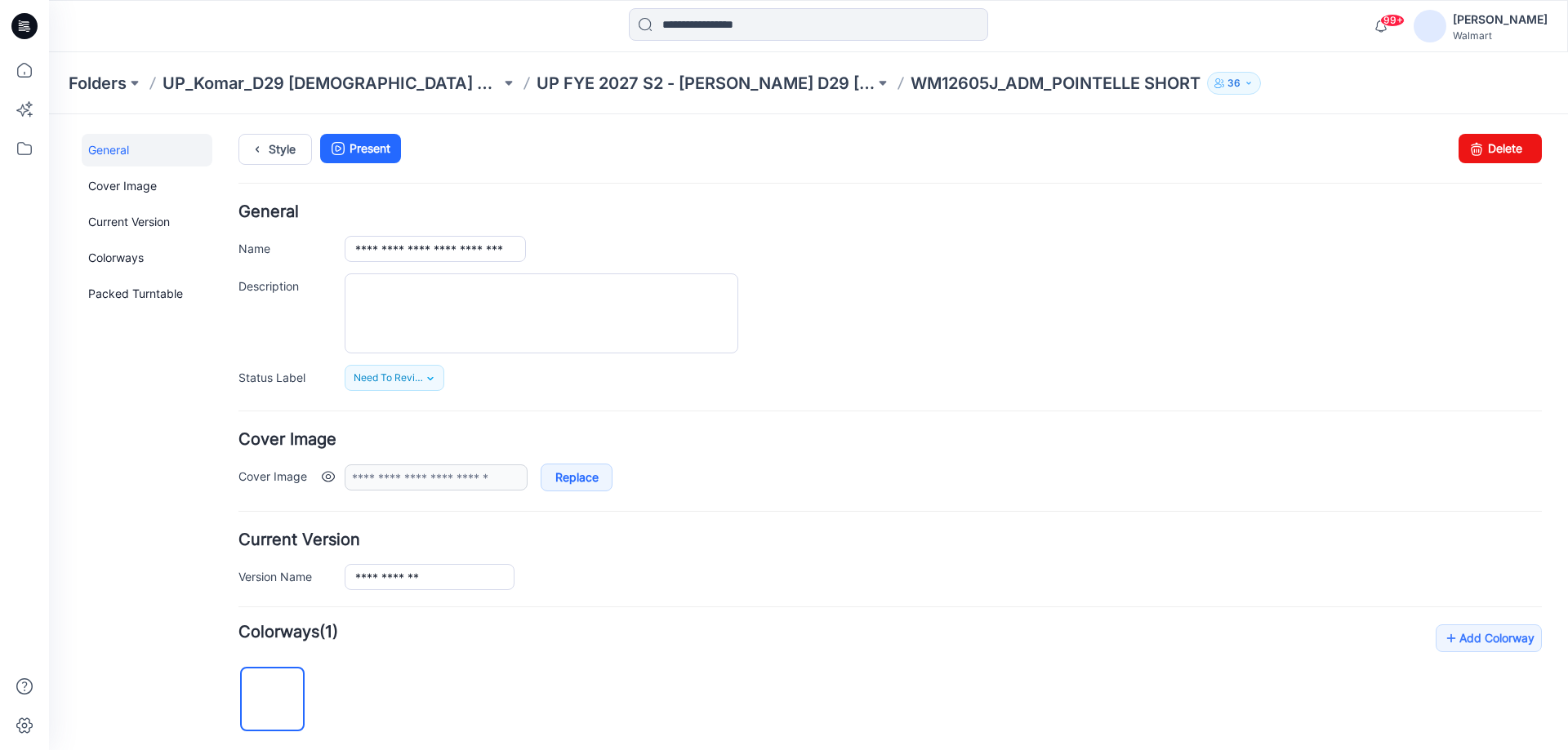
scroll to position [245, 0]
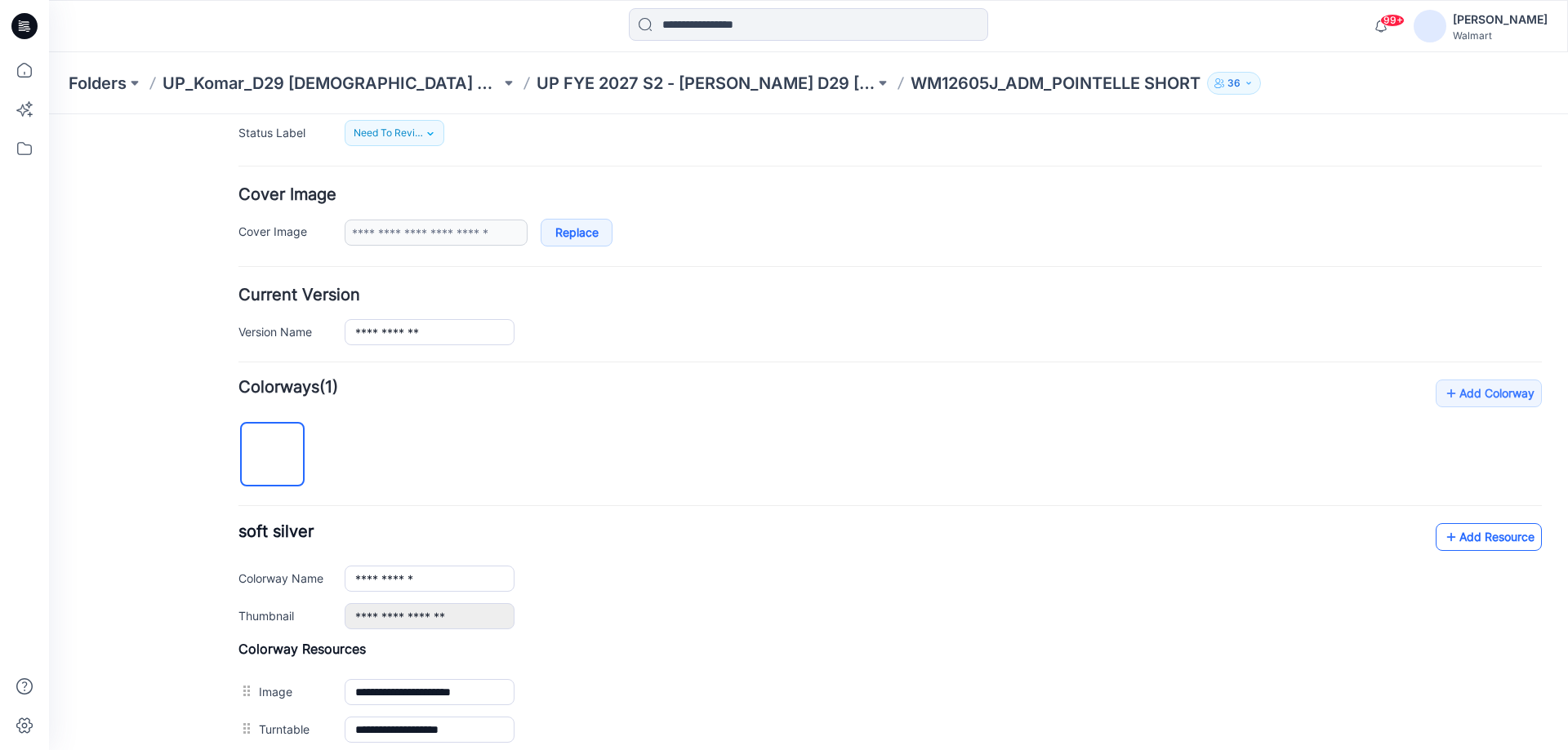
click at [1444, 536] on icon at bounding box center [1452, 537] width 16 height 26
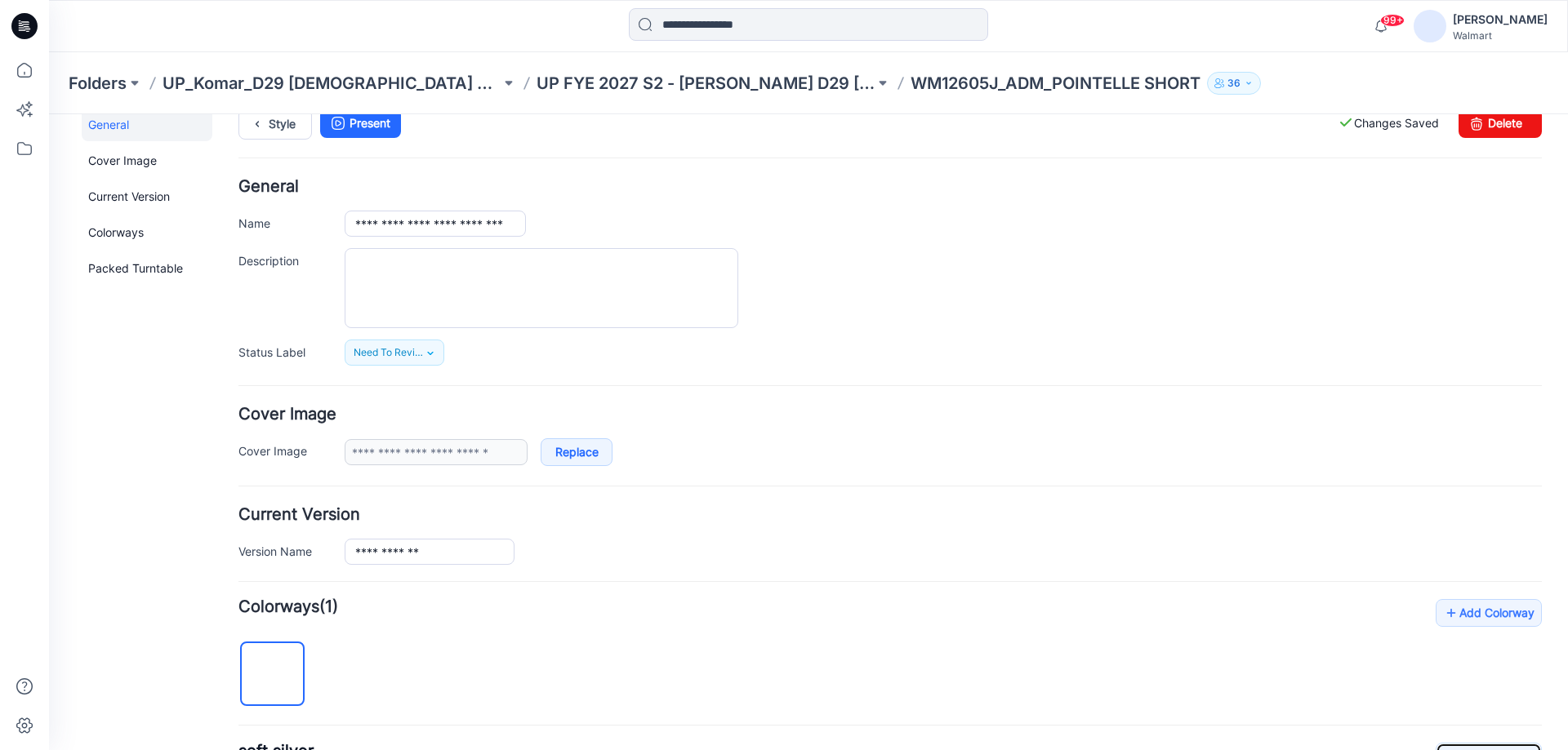
scroll to position [0, 0]
